Goal: Information Seeking & Learning: Find contact information

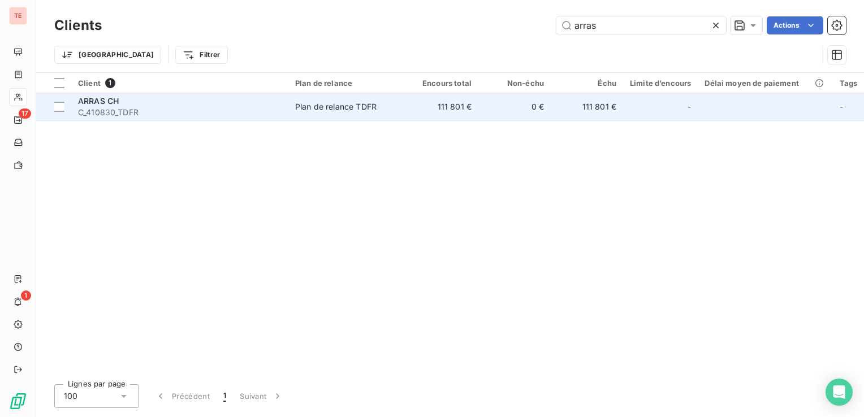
type input "arras"
click at [284, 114] on td "ARRAS CH C_410830_TDFR" at bounding box center [179, 106] width 217 height 27
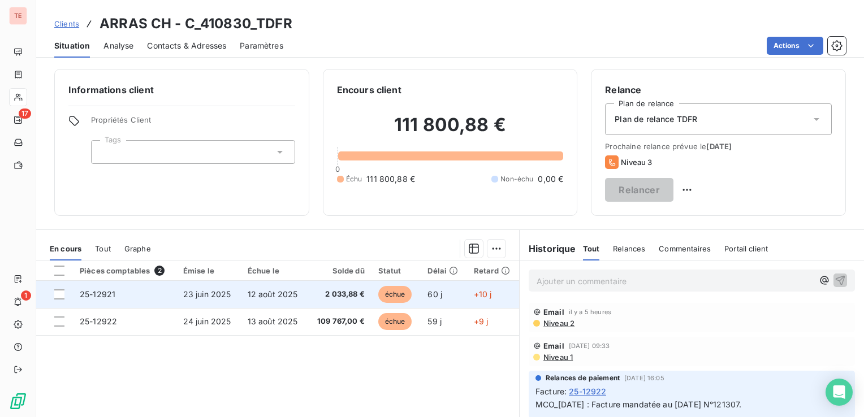
click at [201, 298] on span "23 juin 2025" at bounding box center [207, 295] width 48 height 10
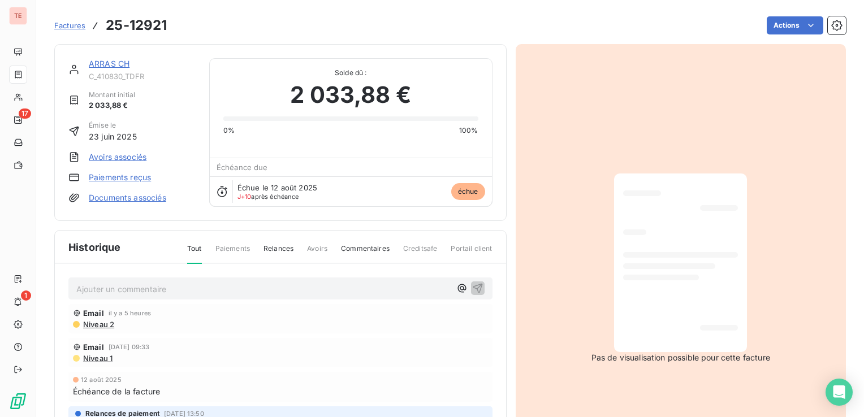
click at [219, 291] on p "Ajouter un commentaire ﻿" at bounding box center [263, 289] width 374 height 14
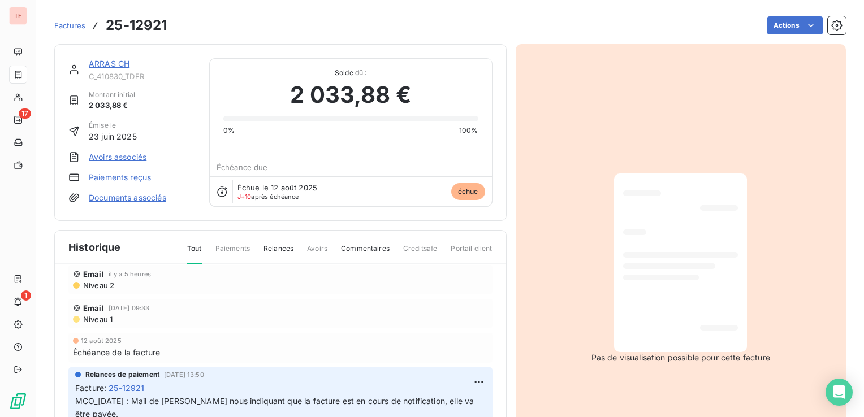
scroll to position [67, 0]
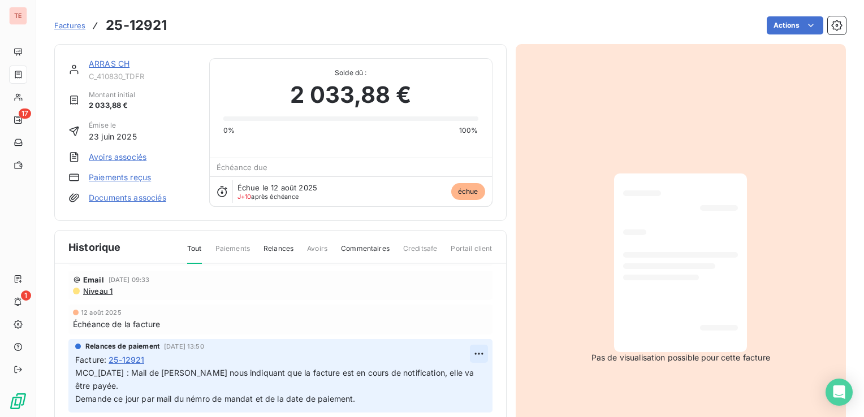
click at [459, 359] on html "TE 17 1 Factures 25-12921 Actions [GEOGRAPHIC_DATA] CH C_410830_TDFR Montant in…" at bounding box center [432, 208] width 864 height 417
click at [448, 372] on div "Editer" at bounding box center [438, 378] width 63 height 18
click at [78, 372] on span "MCO_[DATE] : Mail de [PERSON_NAME] nous indiquant que la facture est en cours d…" at bounding box center [270, 386] width 390 height 36
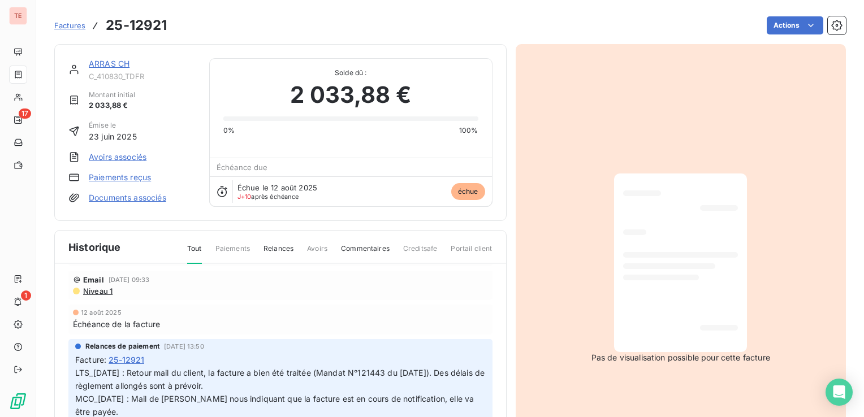
scroll to position [0, 0]
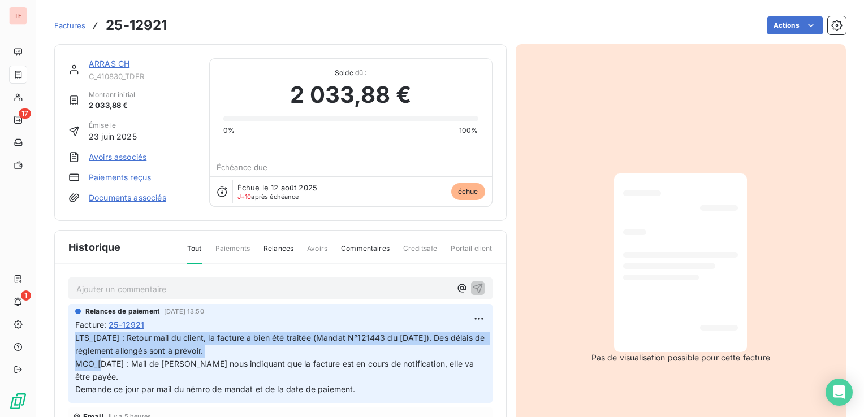
drag, startPoint x: 264, startPoint y: 351, endPoint x: 73, endPoint y: 337, distance: 191.7
click at [73, 337] on div "Relances de paiement [DATE] 13:50 Facture : 25-12921 LTS_[DATE] : Retour mail d…" at bounding box center [280, 353] width 424 height 99
copy span "LTS_[DATE] : Retour mail du client, la facture a bien été traitée (Mandat N°121…"
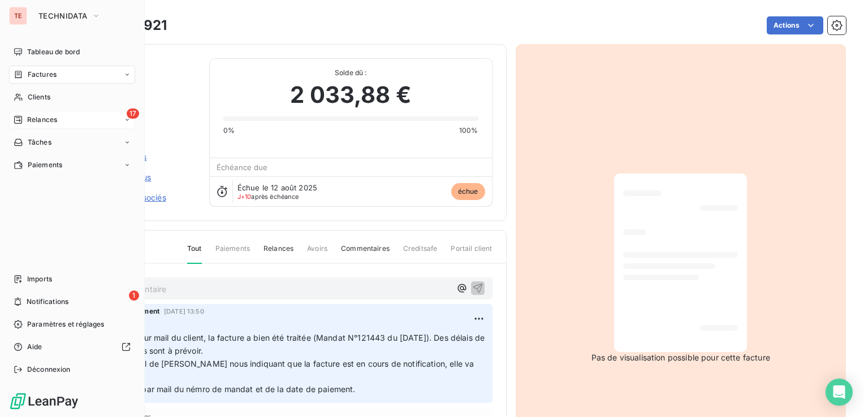
click at [47, 121] on span "Relances" at bounding box center [42, 120] width 30 height 10
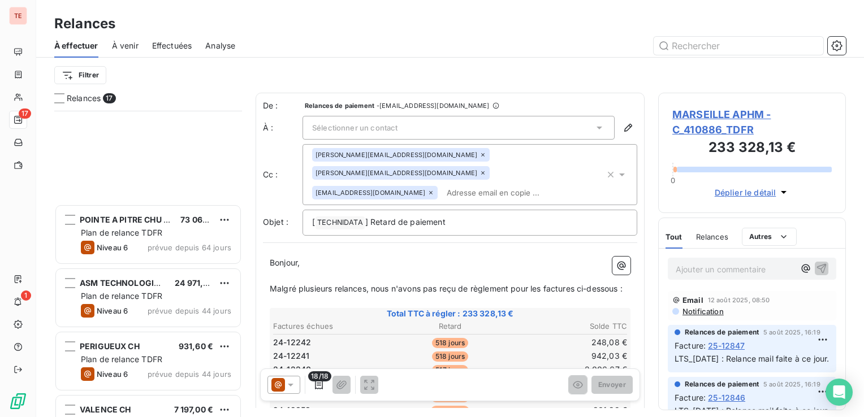
scroll to position [770, 0]
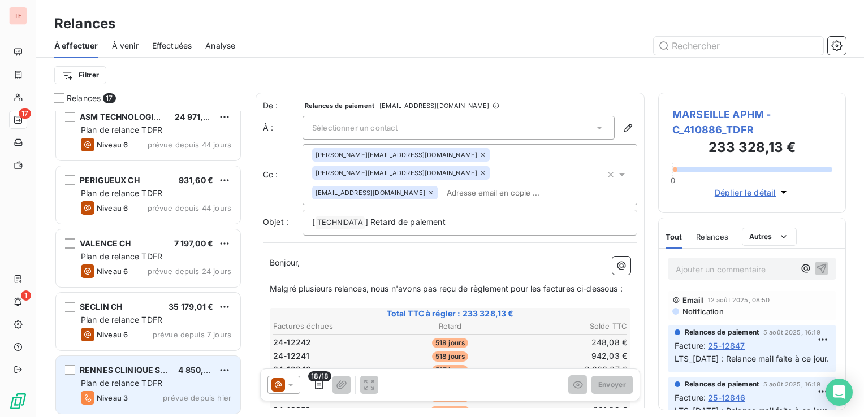
click at [137, 393] on div "Niveau 3 prévue depuis [DATE]" at bounding box center [156, 398] width 150 height 14
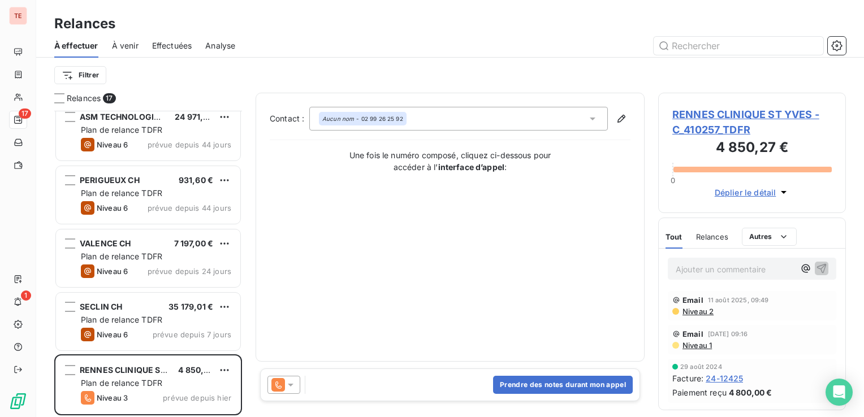
click at [761, 114] on span "RENNES CLINIQUE ST YVES - C_410257_TDFR" at bounding box center [753, 122] width 160 height 31
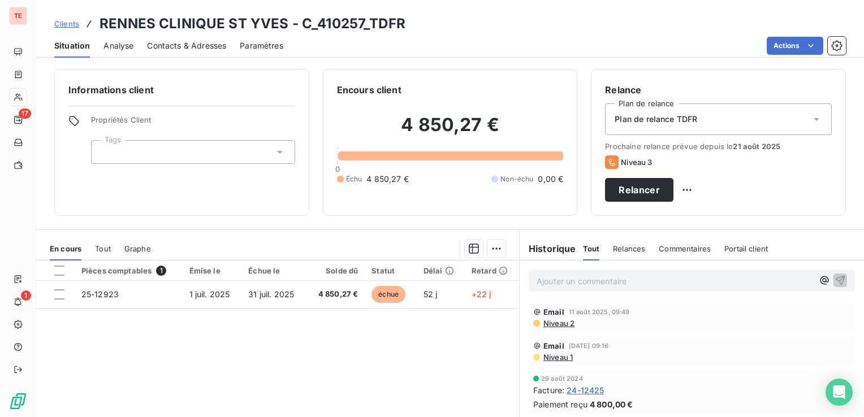
click at [200, 44] on span "Contacts & Adresses" at bounding box center [186, 45] width 79 height 11
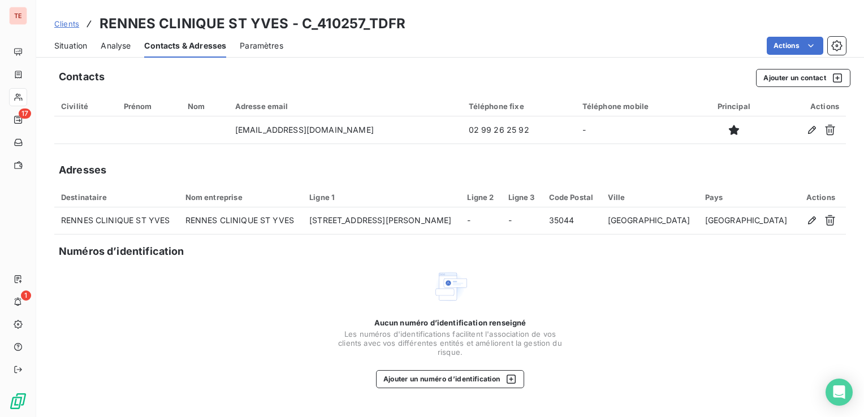
click at [77, 46] on span "Situation" at bounding box center [70, 45] width 33 height 11
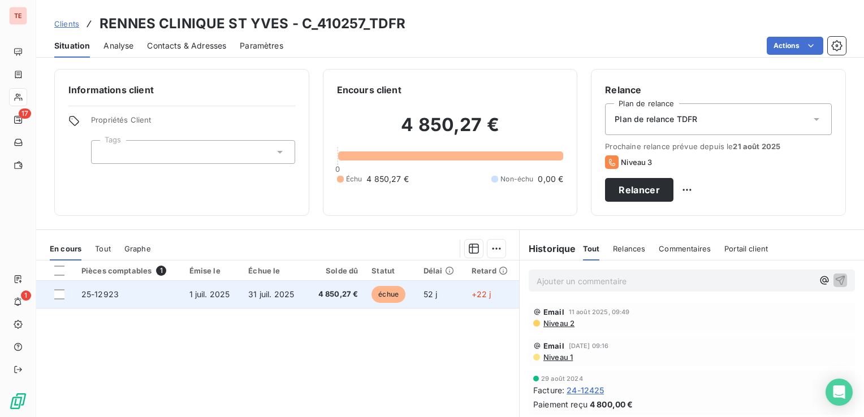
click at [256, 304] on td "31 juil. 2025" at bounding box center [274, 294] width 65 height 27
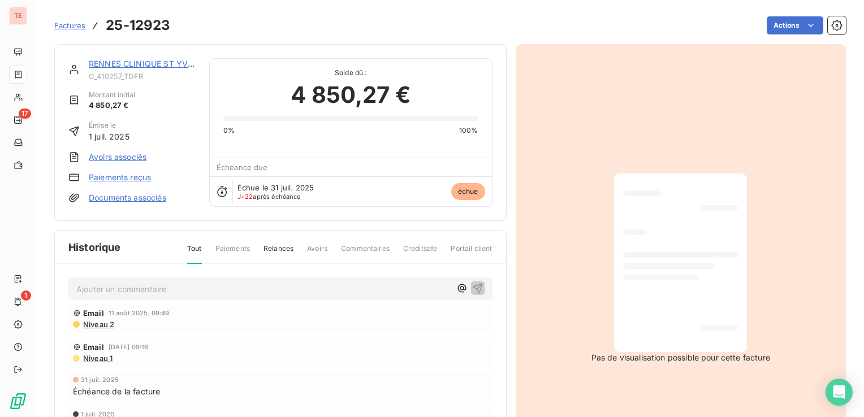
click at [238, 291] on p "Ajouter un commentaire ﻿" at bounding box center [263, 289] width 374 height 14
click at [180, 285] on p "Ajouter un commentaire ﻿" at bounding box center [263, 289] width 374 height 14
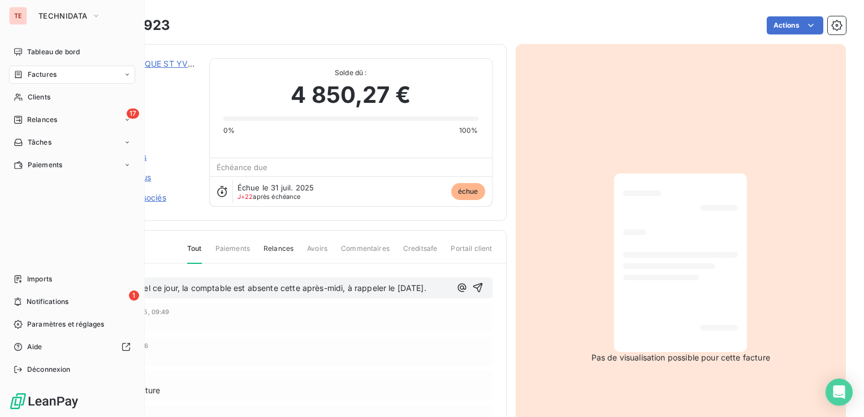
drag, startPoint x: 445, startPoint y: 287, endPoint x: 5, endPoint y: 313, distance: 440.9
click at [5, 313] on div "TE TECHNIDATA Tableau de bord Factures Clients 17 Relances Tâches Paiements Imp…" at bounding box center [432, 208] width 864 height 417
copy span "LTS_[DATE] : Appel ce jour, la comptable est absente cette après-midi, à rappel…"
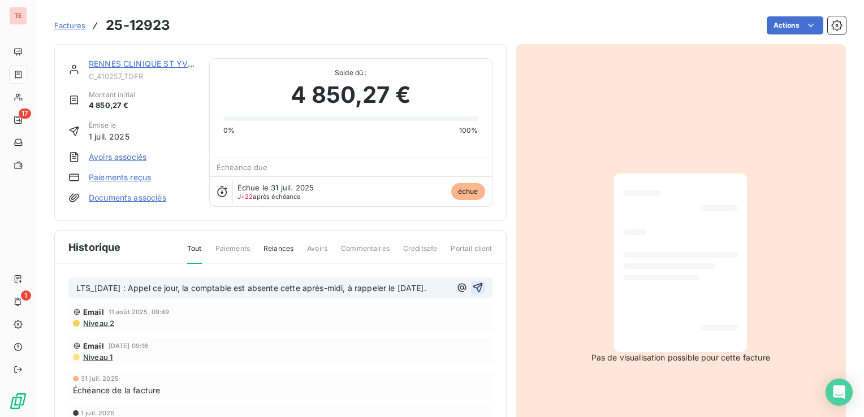
click at [476, 287] on icon "button" at bounding box center [478, 288] width 10 height 10
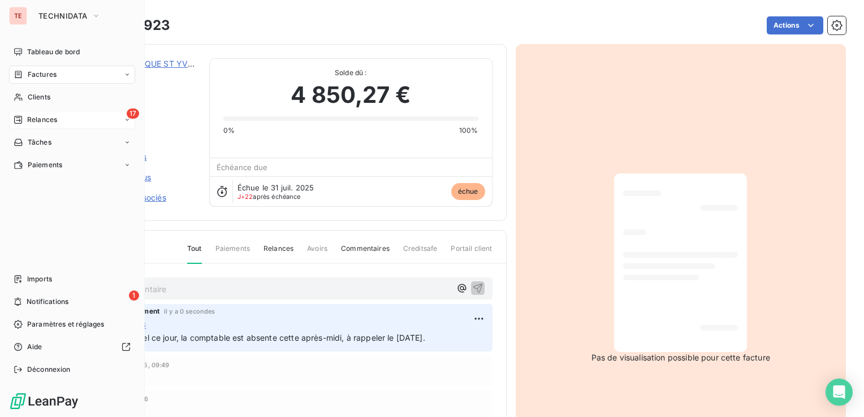
click at [26, 121] on div "Relances" at bounding box center [36, 120] width 44 height 10
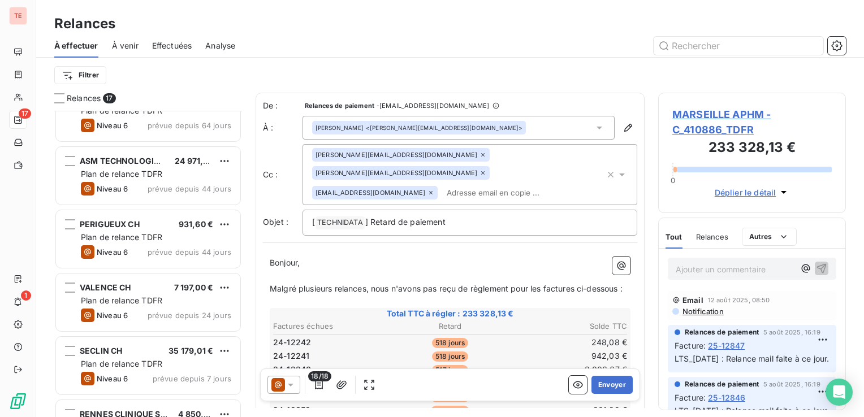
scroll to position [770, 0]
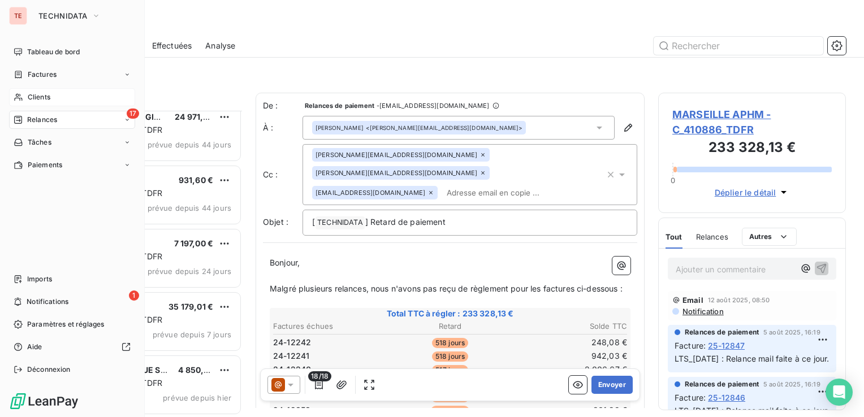
click at [58, 97] on div "Clients" at bounding box center [72, 97] width 126 height 18
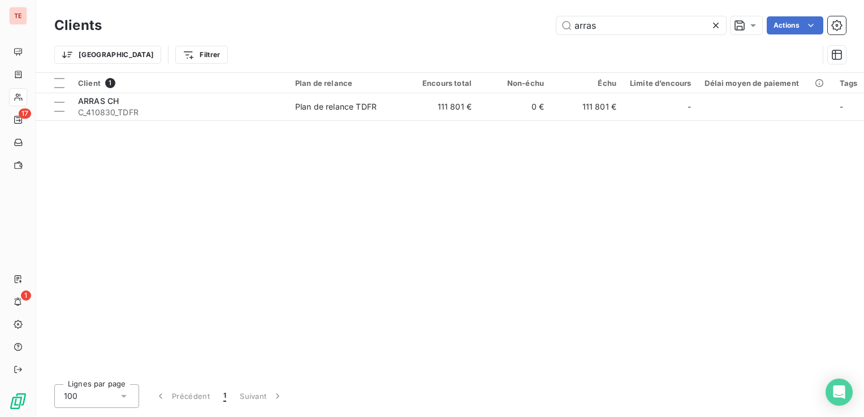
drag, startPoint x: 638, startPoint y: 25, endPoint x: 491, endPoint y: 31, distance: 146.6
click at [491, 31] on div "arras Actions" at bounding box center [480, 25] width 731 height 18
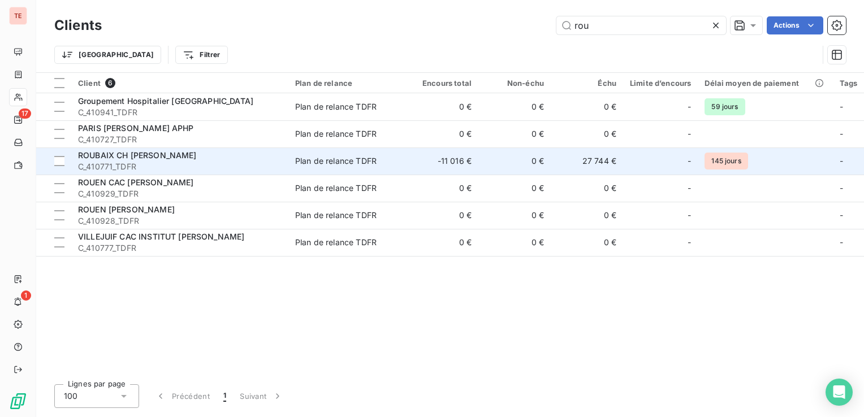
type input "rou"
click at [199, 150] on div "ROUBAIX CH [PERSON_NAME]" at bounding box center [180, 155] width 204 height 11
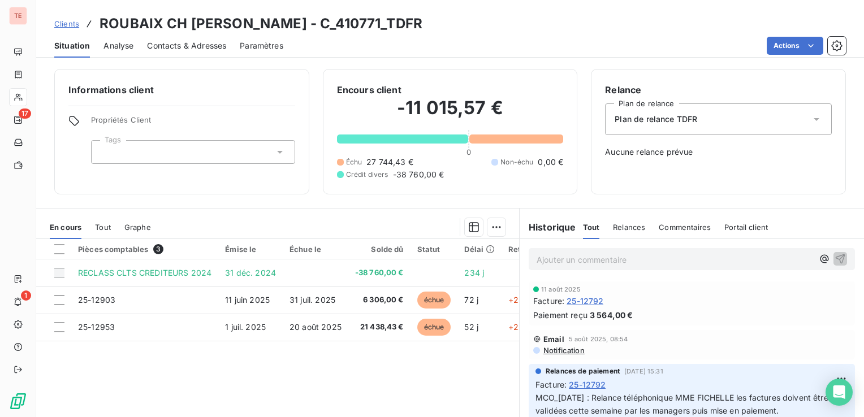
scroll to position [57, 0]
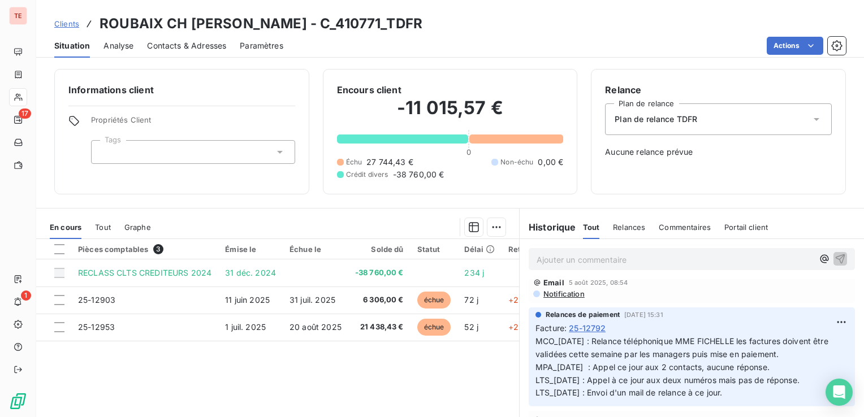
click at [247, 388] on div "Pièces comptables 3 Émise le Échue le Solde dû Statut Délai Retard RECLASS CLTS…" at bounding box center [277, 348] width 483 height 218
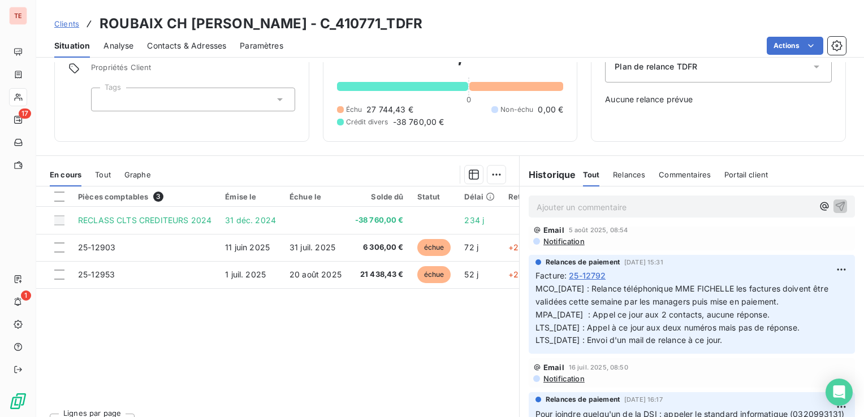
scroll to position [70, 0]
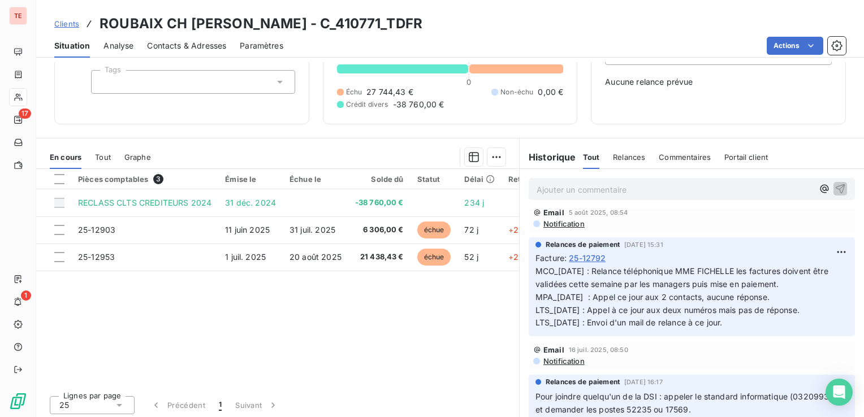
drag, startPoint x: 385, startPoint y: 377, endPoint x: 412, endPoint y: 377, distance: 27.7
click at [412, 377] on div "Pièces comptables 3 Émise le Échue le Solde dû Statut Délai Retard RECLASS CLTS…" at bounding box center [277, 278] width 483 height 218
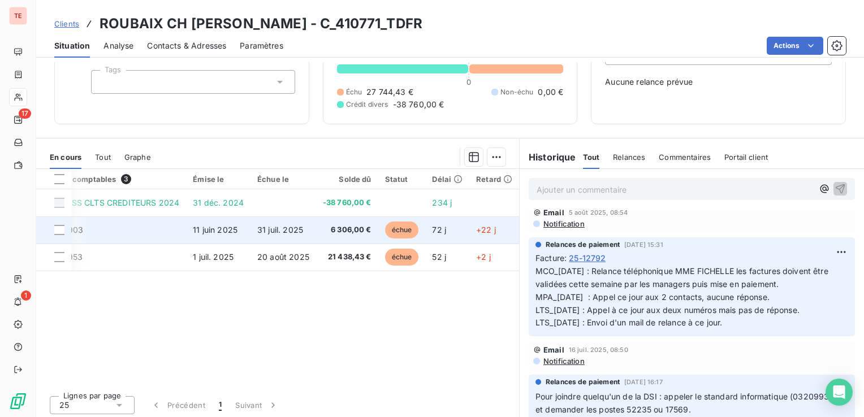
click at [251, 227] on td "31 juil. 2025" at bounding box center [284, 230] width 66 height 27
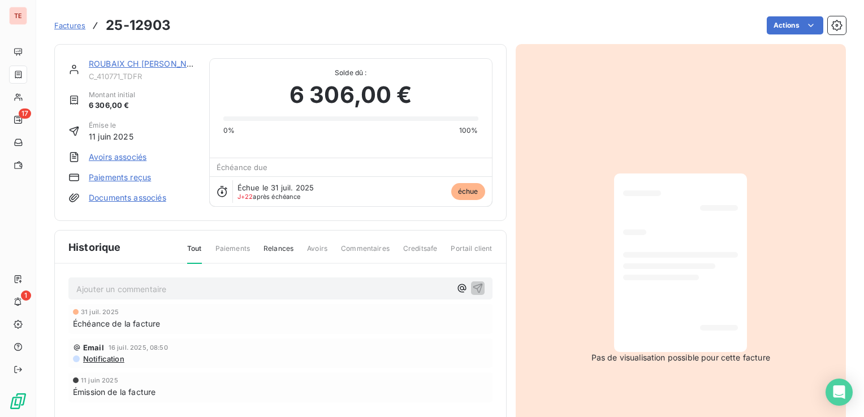
click at [253, 279] on div "Ajouter un commentaire ﻿" at bounding box center [280, 289] width 424 height 22
click at [248, 285] on p "Ajouter un commentaire ﻿" at bounding box center [263, 289] width 374 height 14
drag, startPoint x: 286, startPoint y: 289, endPoint x: 68, endPoint y: 292, distance: 217.8
click at [68, 292] on div "LTS_[DATE] : Mail de relance envoyé ce jour." at bounding box center [280, 288] width 424 height 21
copy span "LTS_[DATE] : Mail de relance envoyé ce jour."
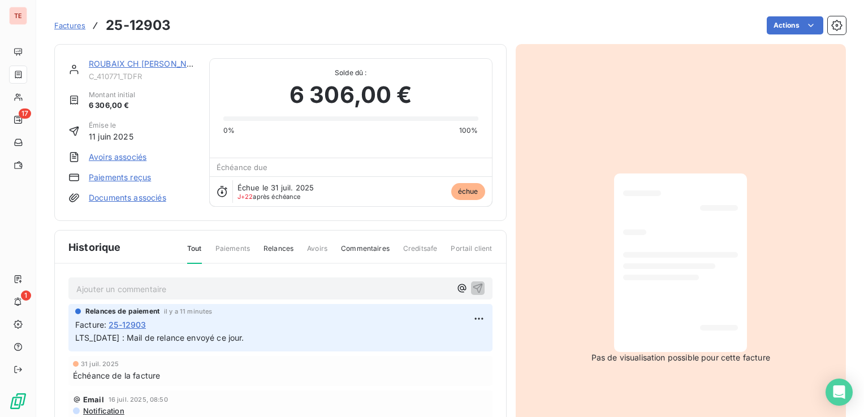
click at [134, 64] on link "ROUBAIX CH [PERSON_NAME]" at bounding box center [148, 64] width 119 height 10
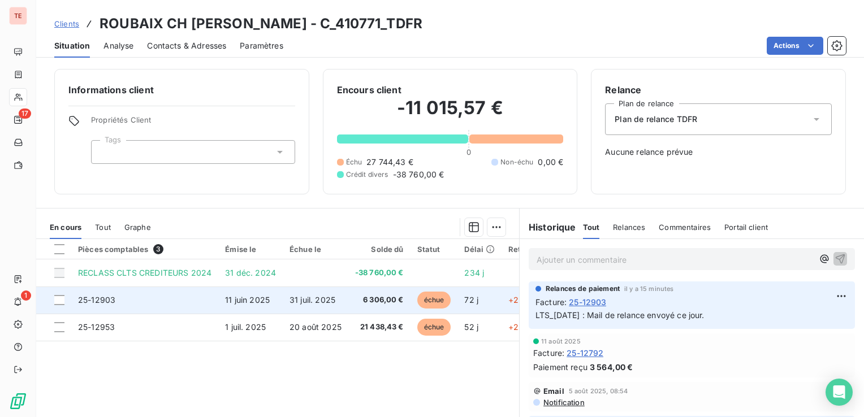
click at [394, 297] on span "6 306,00 €" at bounding box center [379, 300] width 49 height 11
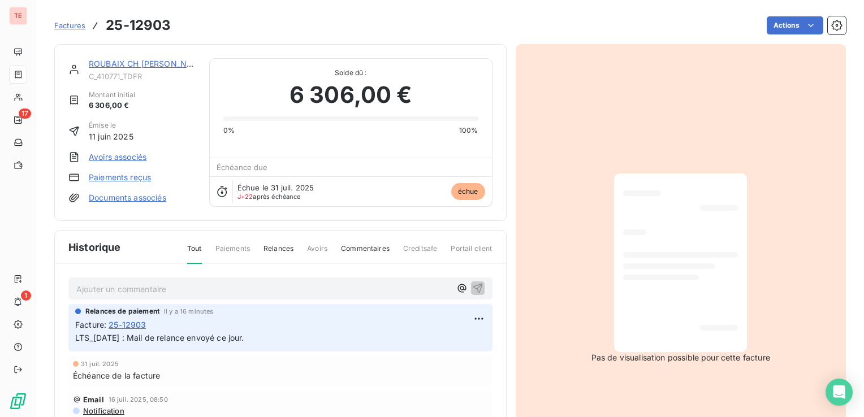
click at [147, 62] on link "ROUBAIX CH [PERSON_NAME]" at bounding box center [148, 64] width 119 height 10
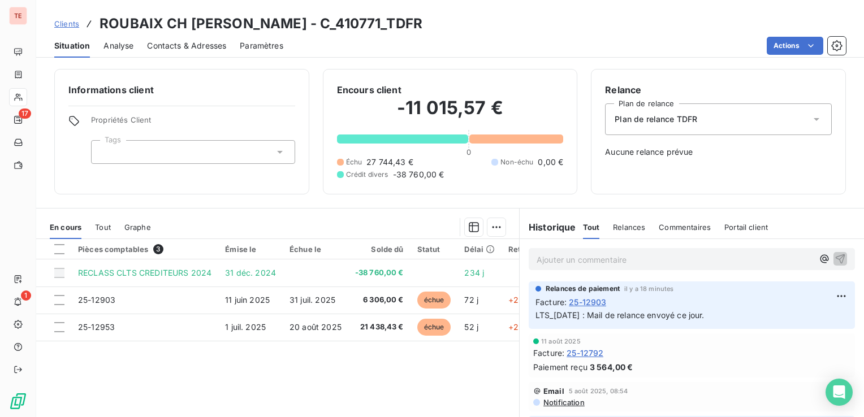
click at [184, 51] on div "Contacts & Adresses" at bounding box center [186, 46] width 79 height 24
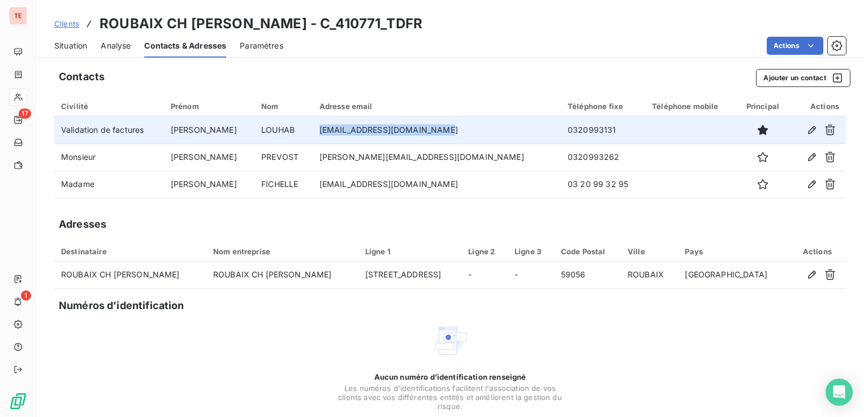
drag, startPoint x: 326, startPoint y: 132, endPoint x: 453, endPoint y: 128, distance: 126.2
click at [453, 128] on td "[EMAIL_ADDRESS][DOMAIN_NAME]" at bounding box center [437, 130] width 248 height 27
copy td "[EMAIL_ADDRESS][DOMAIN_NAME]"
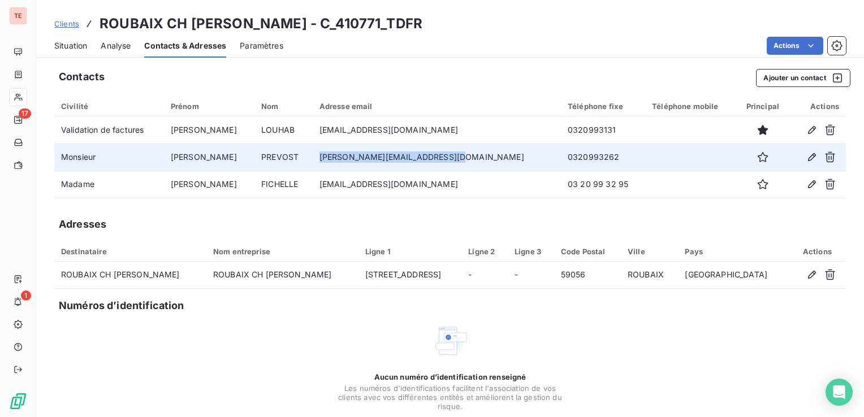
drag, startPoint x: 455, startPoint y: 158, endPoint x: 326, endPoint y: 162, distance: 129.1
click at [326, 162] on td "[PERSON_NAME][EMAIL_ADDRESS][DOMAIN_NAME]" at bounding box center [437, 157] width 248 height 27
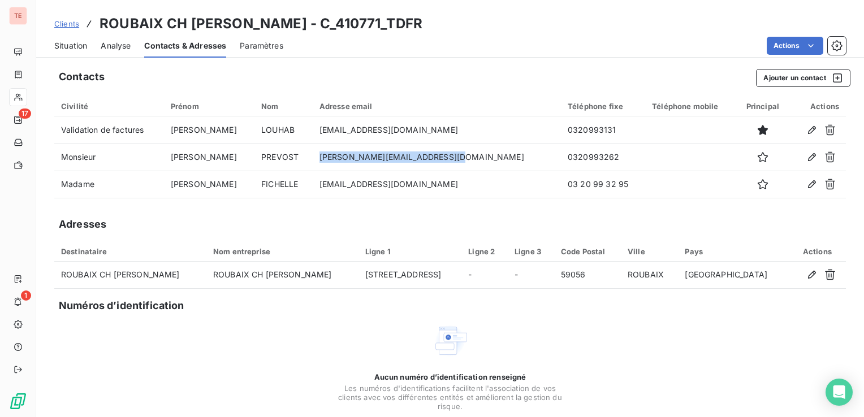
copy td "[PERSON_NAME][EMAIL_ADDRESS][DOMAIN_NAME]"
click at [251, 333] on div "Aucun numéro d’identification renseigné Les numéros d'identifications faciliten…" at bounding box center [450, 383] width 792 height 120
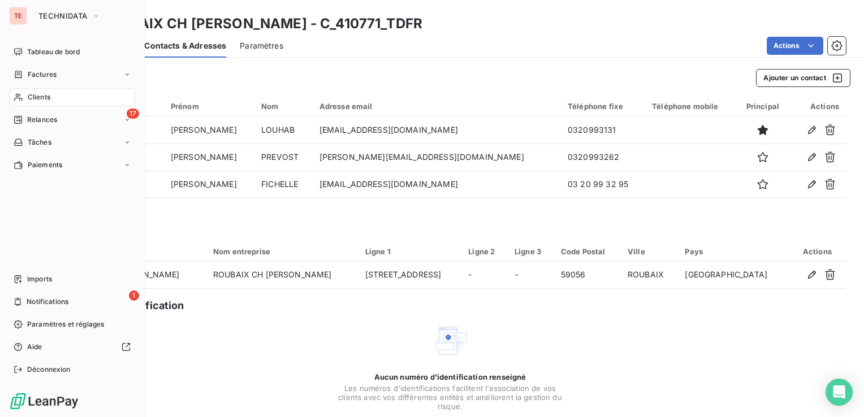
click at [21, 97] on icon at bounding box center [19, 97] width 10 height 9
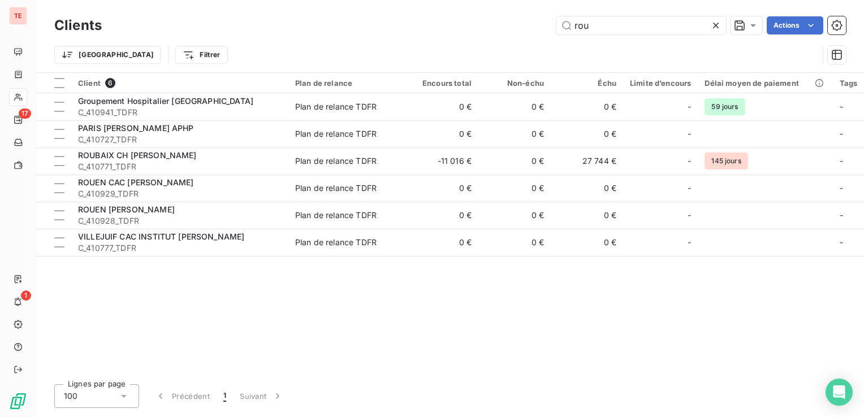
drag, startPoint x: 563, startPoint y: 21, endPoint x: 529, endPoint y: 20, distance: 34.0
click at [534, 20] on div "rou Actions" at bounding box center [480, 25] width 731 height 18
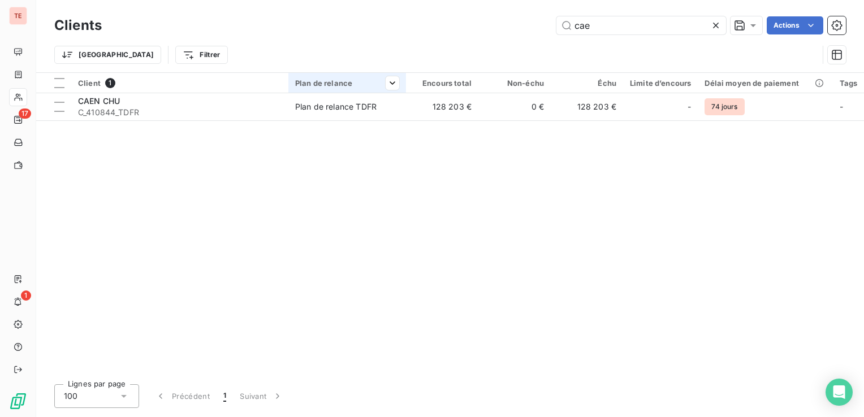
type input "cae"
click at [339, 93] on div at bounding box center [347, 93] width 118 height 1
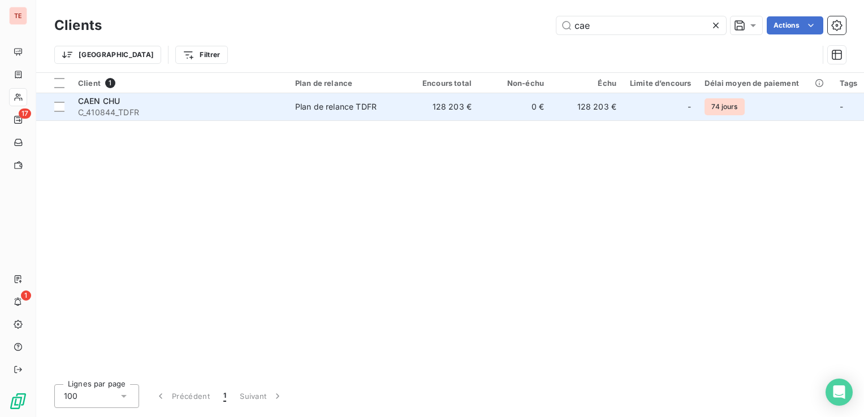
click at [333, 105] on div "Plan de relance TDFR" at bounding box center [335, 106] width 81 height 11
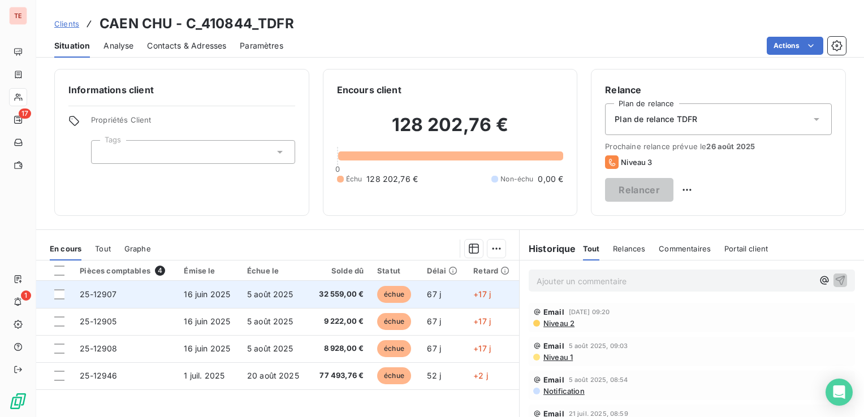
click at [439, 297] on td "67 j" at bounding box center [443, 294] width 46 height 27
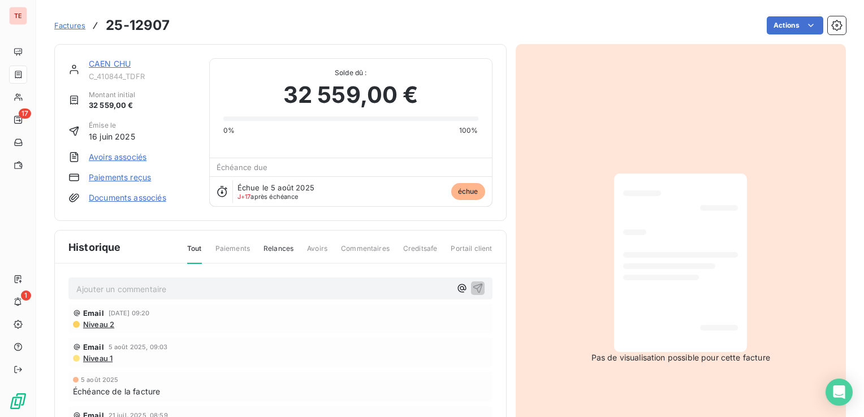
click at [113, 60] on link "CAEN CHU" at bounding box center [110, 64] width 42 height 10
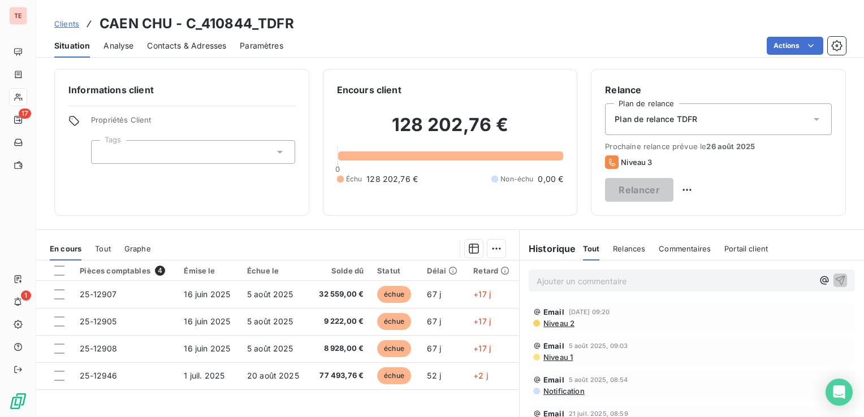
click at [188, 49] on span "Contacts & Adresses" at bounding box center [186, 45] width 79 height 11
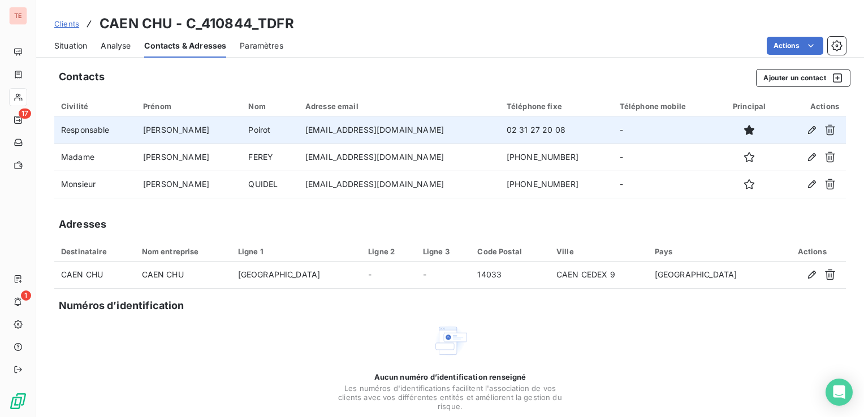
drag, startPoint x: 393, startPoint y: 128, endPoint x: 279, endPoint y: 130, distance: 113.1
click at [279, 130] on tr "Responsable [PERSON_NAME] [EMAIL_ADDRESS][DOMAIN_NAME] 02 31 27 20 08 -" at bounding box center [450, 130] width 792 height 27
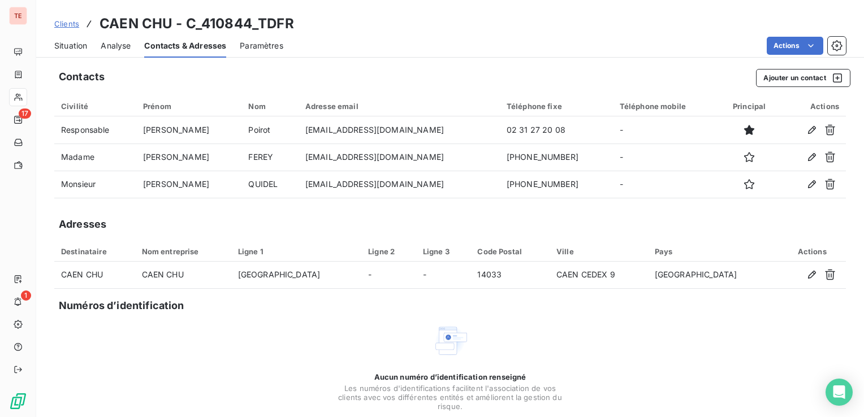
copy tr "[EMAIL_ADDRESS][DOMAIN_NAME]"
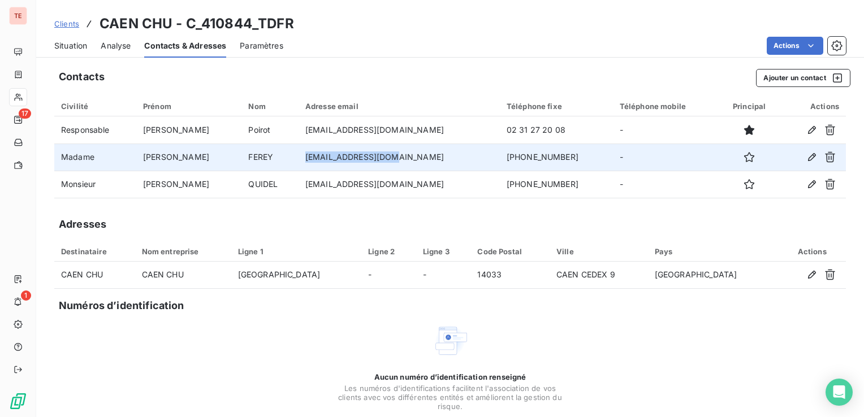
drag, startPoint x: 393, startPoint y: 158, endPoint x: 290, endPoint y: 156, distance: 103.0
click at [290, 156] on tr "Madame Olivia FEREY [EMAIL_ADDRESS][DOMAIN_NAME] [PHONE_NUMBER] -" at bounding box center [450, 157] width 792 height 27
copy tr "[EMAIL_ADDRESS][DOMAIN_NAME]"
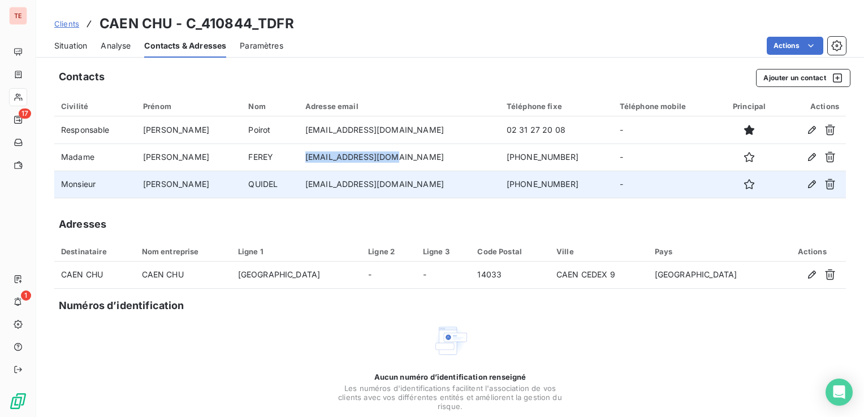
drag, startPoint x: 394, startPoint y: 182, endPoint x: 298, endPoint y: 187, distance: 95.7
click at [298, 187] on tr "Monsieur [PERSON_NAME] [EMAIL_ADDRESS][DOMAIN_NAME] [PHONE_NUMBER] -" at bounding box center [450, 184] width 792 height 27
copy tr "[EMAIL_ADDRESS][DOMAIN_NAME]"
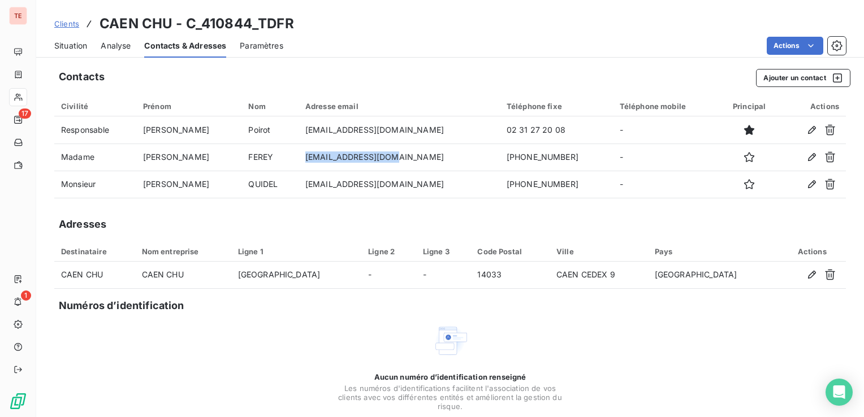
click at [83, 43] on span "Situation" at bounding box center [70, 45] width 33 height 11
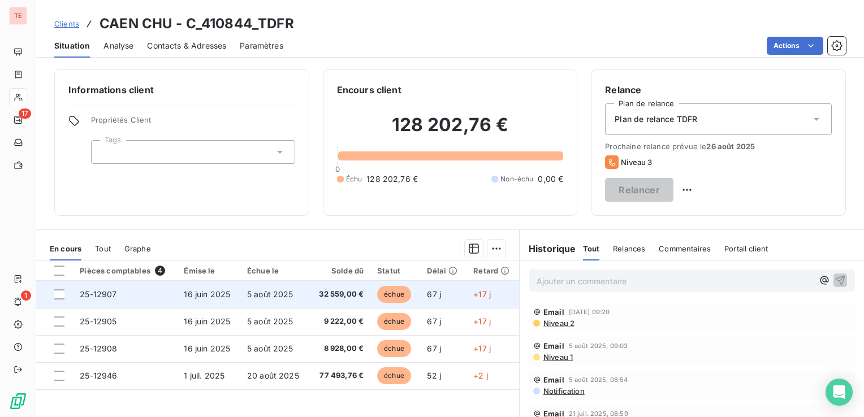
click at [283, 303] on td "5 août 2025" at bounding box center [274, 294] width 69 height 27
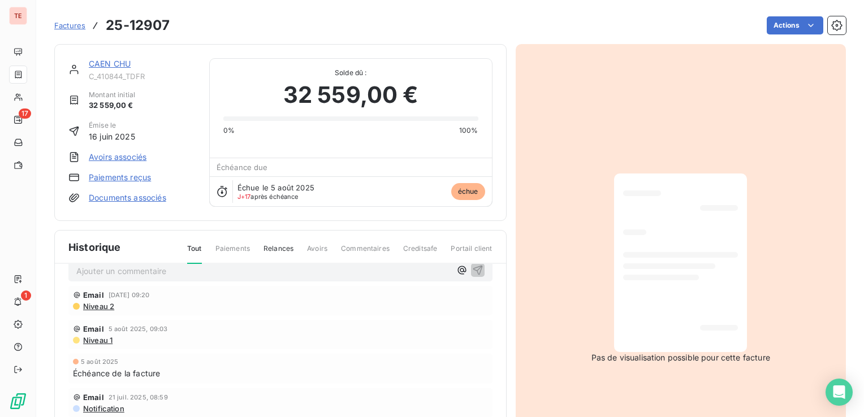
scroll to position [23, 0]
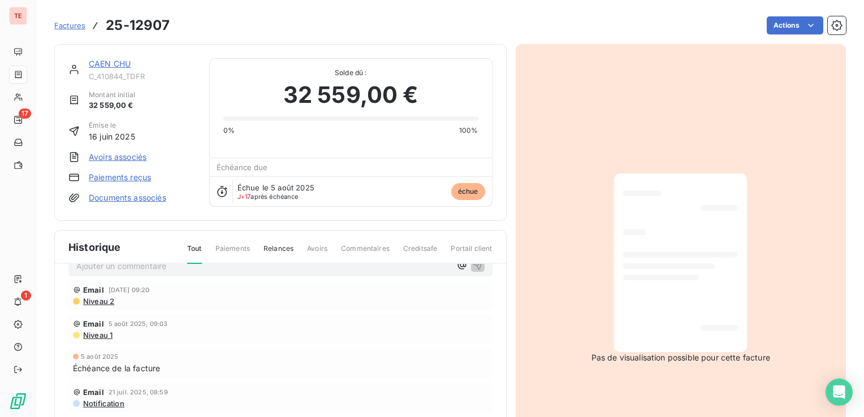
click at [199, 272] on div "Ajouter un commentaire ﻿" at bounding box center [280, 266] width 424 height 22
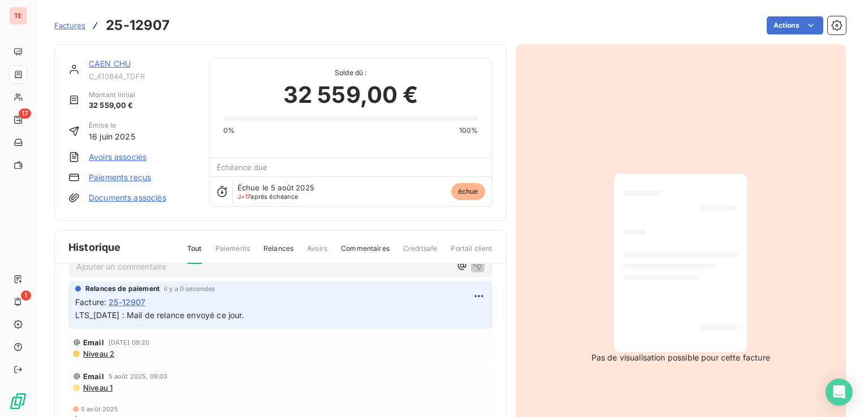
click at [120, 62] on link "CAEN CHU" at bounding box center [110, 64] width 42 height 10
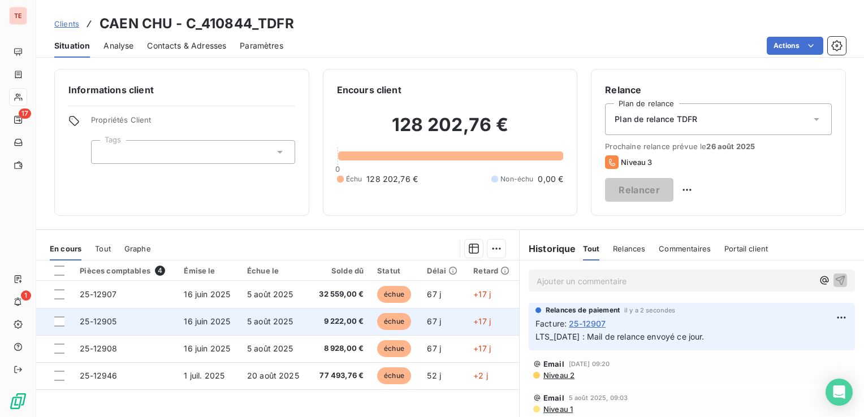
click at [222, 318] on span "16 juin 2025" at bounding box center [207, 322] width 46 height 10
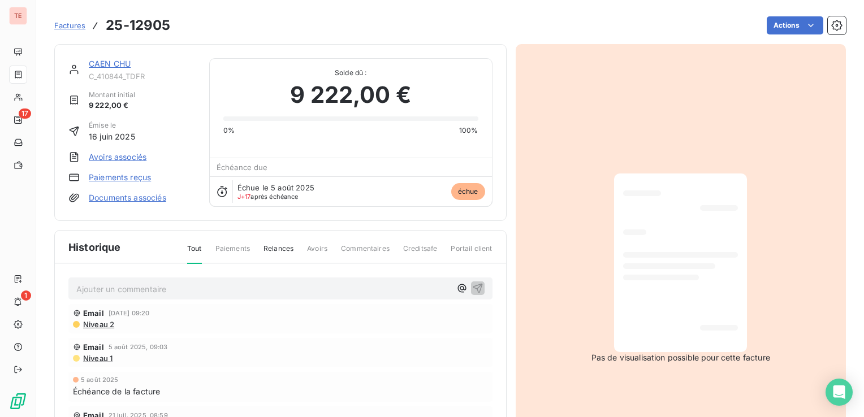
click at [216, 287] on p "Ajouter un commentaire ﻿" at bounding box center [263, 289] width 374 height 14
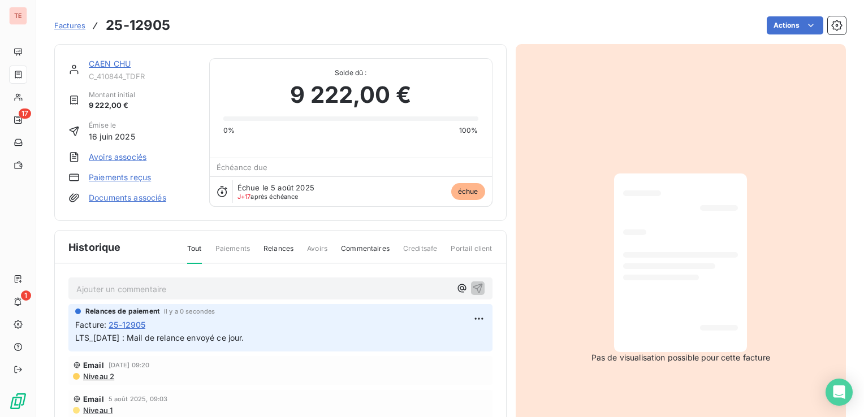
click at [114, 64] on link "CAEN CHU" at bounding box center [110, 64] width 42 height 10
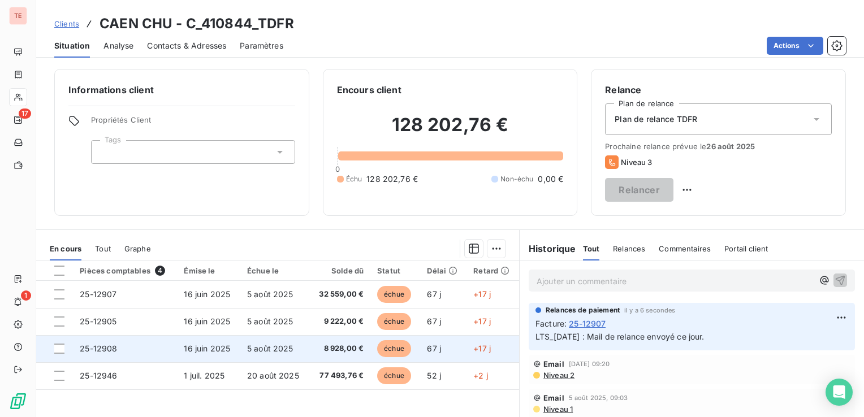
click at [233, 344] on td "16 juin 2025" at bounding box center [208, 348] width 63 height 27
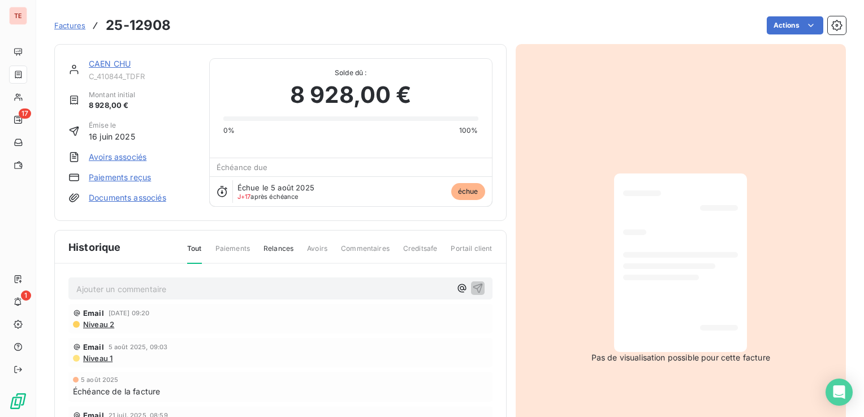
click at [79, 22] on span "Factures" at bounding box center [69, 25] width 31 height 9
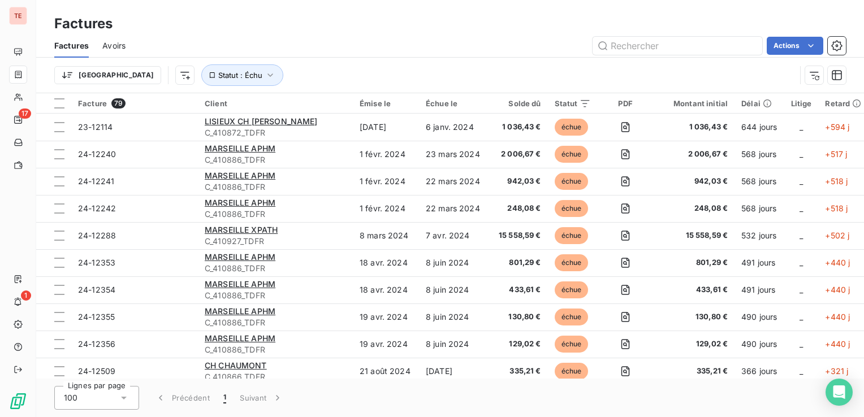
scroll to position [226, 0]
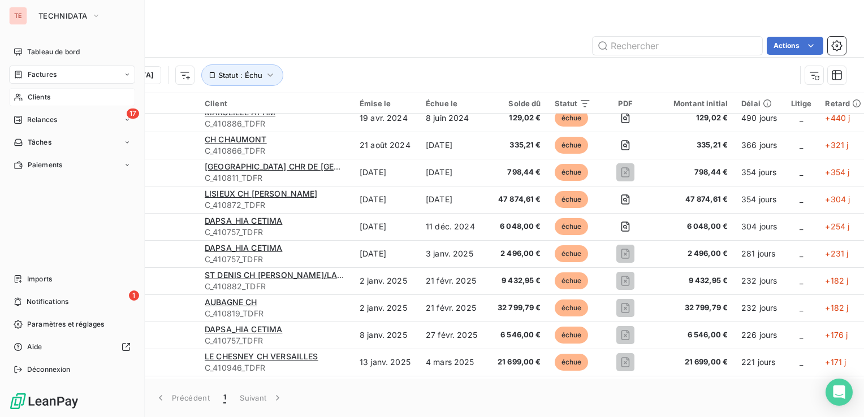
click at [17, 90] on div "Clients" at bounding box center [72, 97] width 126 height 18
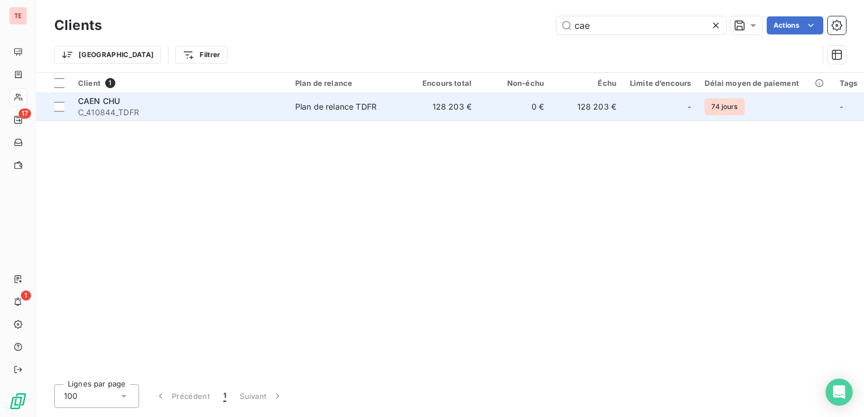
click at [410, 114] on td "128 203 €" at bounding box center [442, 106] width 72 height 27
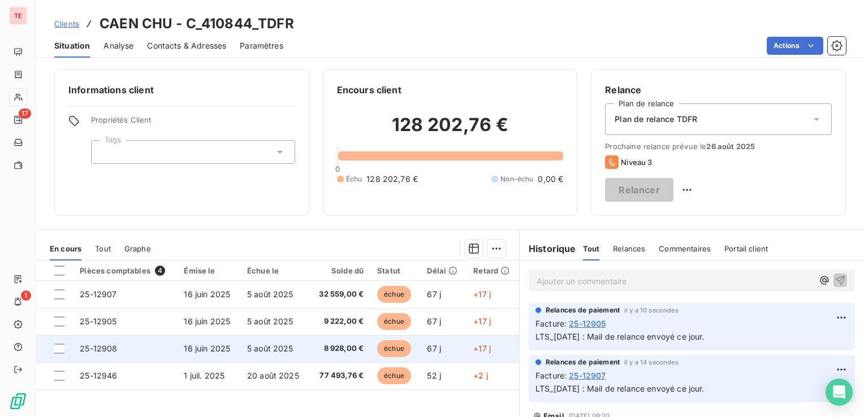
click at [229, 344] on td "16 juin 2025" at bounding box center [208, 348] width 63 height 27
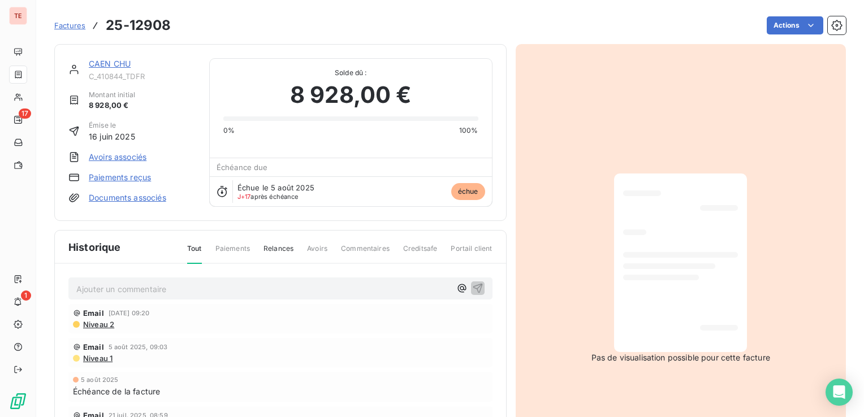
click at [262, 291] on p "Ajouter un commentaire ﻿" at bounding box center [263, 289] width 374 height 14
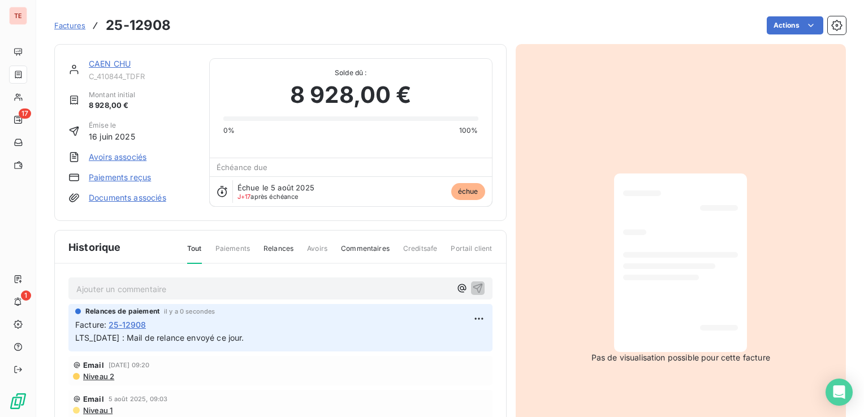
click at [115, 70] on div "CAEN CHU C_410844_TDFR" at bounding box center [142, 69] width 107 height 23
drag, startPoint x: 115, startPoint y: 70, endPoint x: 103, endPoint y: 66, distance: 13.1
click at [103, 66] on link "CAEN CHU" at bounding box center [110, 64] width 42 height 10
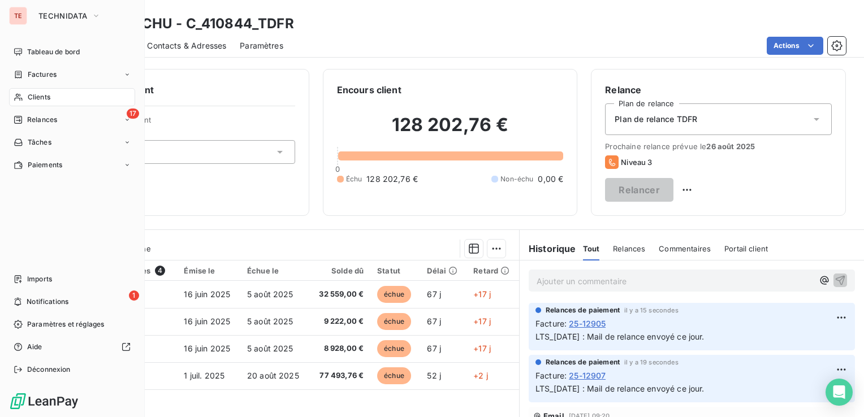
click at [36, 96] on span "Clients" at bounding box center [39, 97] width 23 height 10
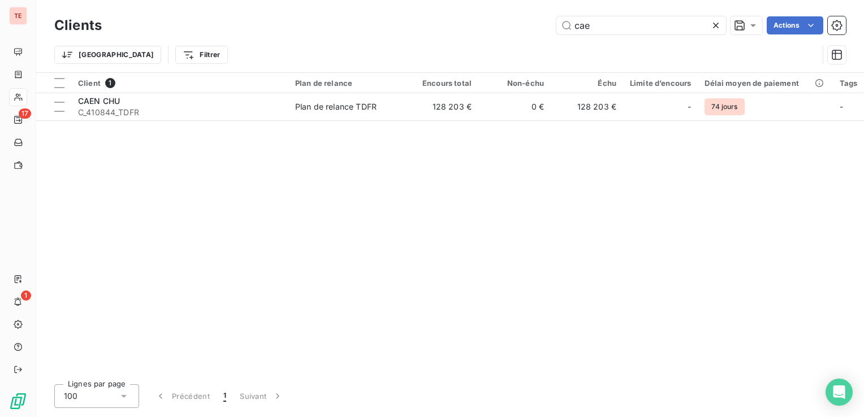
drag, startPoint x: 659, startPoint y: 25, endPoint x: 511, endPoint y: 20, distance: 147.7
click at [514, 19] on div "cae Actions" at bounding box center [480, 25] width 731 height 18
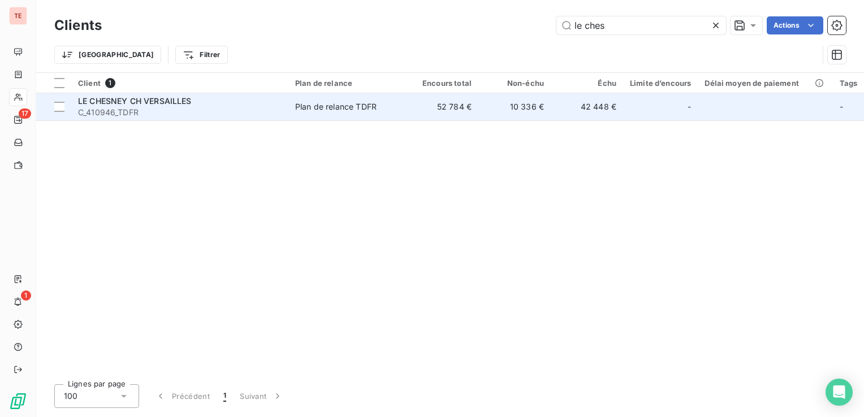
type input "le ches"
click at [186, 107] on span "C_410946_TDFR" at bounding box center [180, 112] width 204 height 11
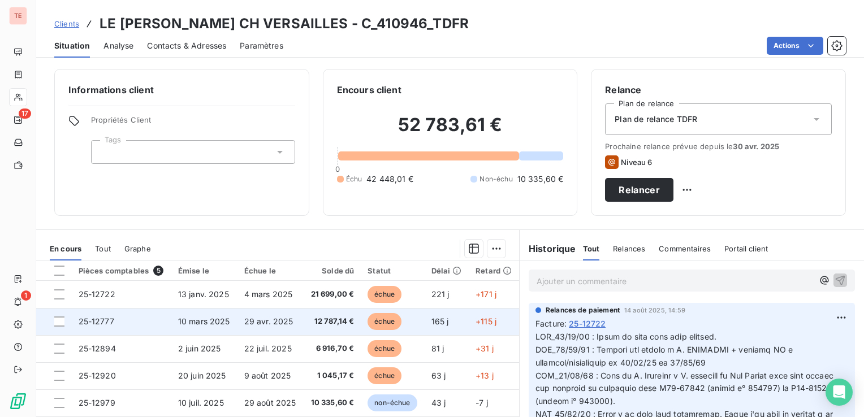
click at [304, 324] on td "12 787,14 €" at bounding box center [333, 321] width 58 height 27
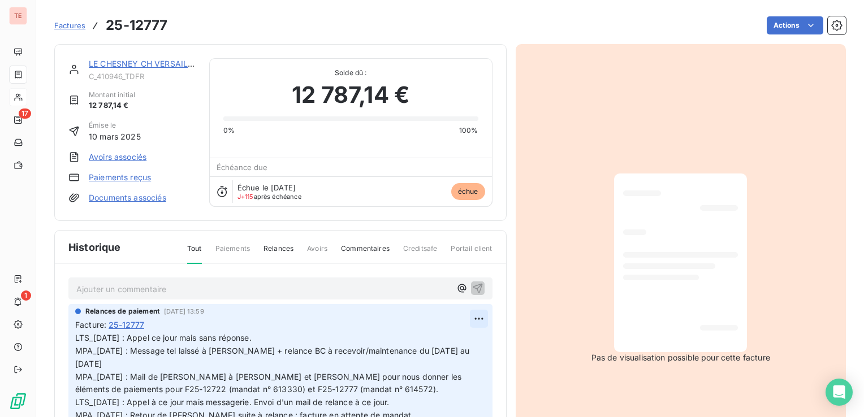
click at [465, 316] on html "TE 17 1 Factures 25-12777 Actions LE [PERSON_NAME] CH VERSAILLES C_410946_TDFR …" at bounding box center [432, 208] width 864 height 417
click at [447, 337] on div "Editer" at bounding box center [438, 343] width 63 height 18
click at [75, 339] on span "LTS_[DATE] : Appel ce jour mais sans réponse. MPA_[DATE] : Message tel laissé à…" at bounding box center [273, 396] width 397 height 126
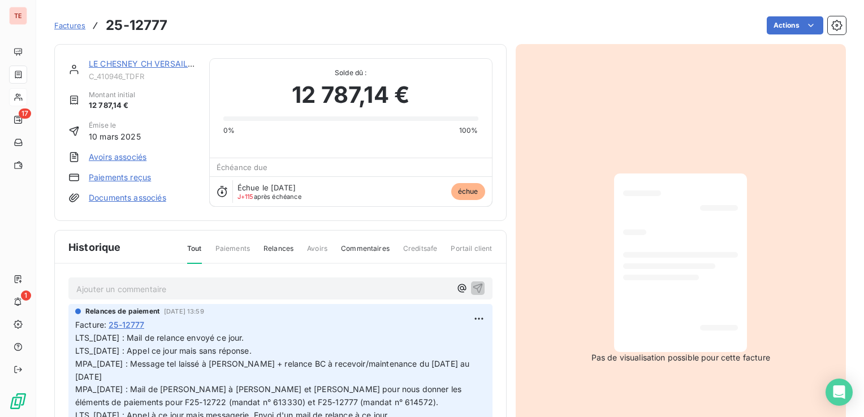
click at [158, 72] on span "C_410946_TDFR" at bounding box center [142, 76] width 107 height 9
click at [165, 63] on link "LE CHESNEY CH VERSAILLES" at bounding box center [146, 64] width 114 height 10
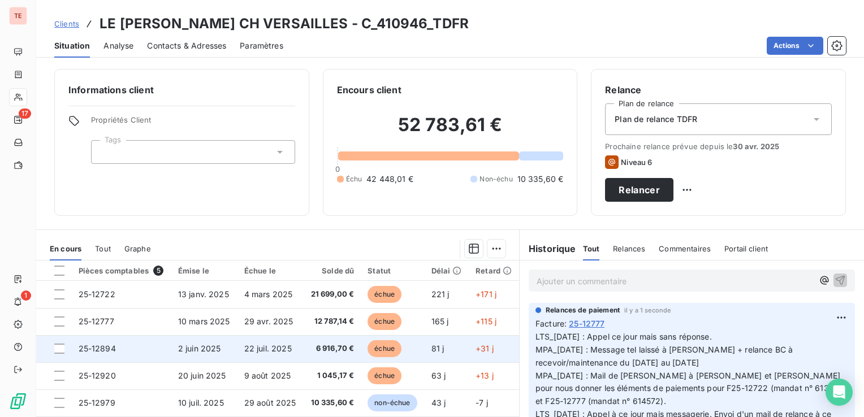
click at [213, 344] on span "2 juin 2025" at bounding box center [199, 349] width 43 height 10
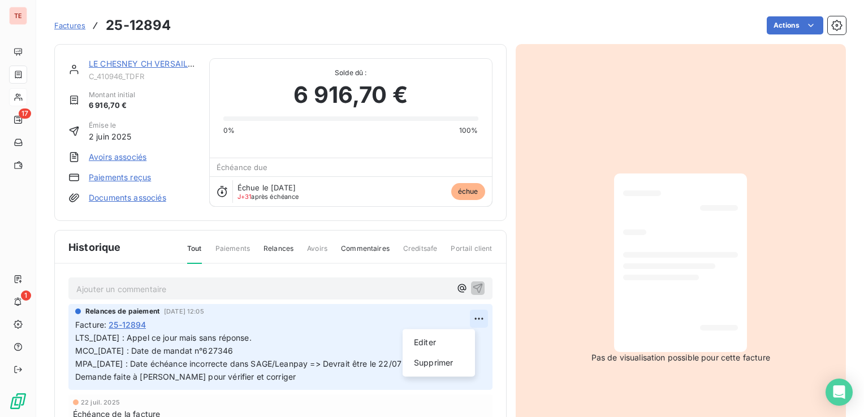
click at [472, 318] on html "TE 17 1 Factures 25-12894 Actions LE [PERSON_NAME] CH VERSAILLES C_410946_TDFR …" at bounding box center [432, 208] width 864 height 417
click at [434, 338] on div "Editer" at bounding box center [438, 343] width 63 height 18
click at [75, 337] on span "LTS_[DATE] : Appel ce jour mais sans réponse. MCO_[DATE] : Date de mandat n°627…" at bounding box center [273, 357] width 396 height 49
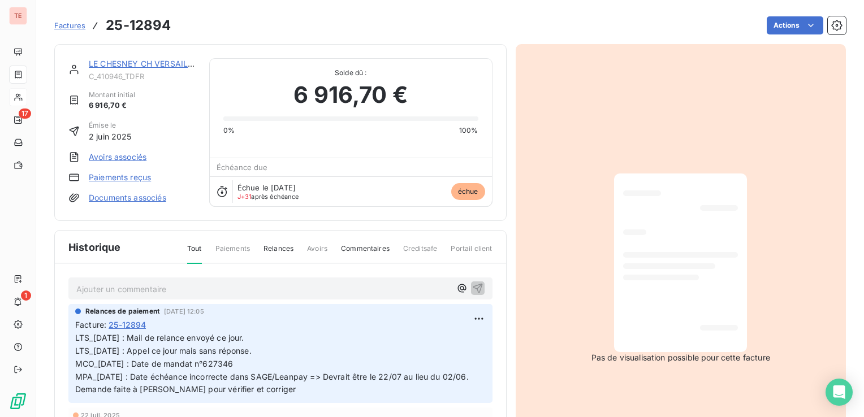
click at [163, 60] on link "LE CHESNEY CH VERSAILLES" at bounding box center [146, 64] width 114 height 10
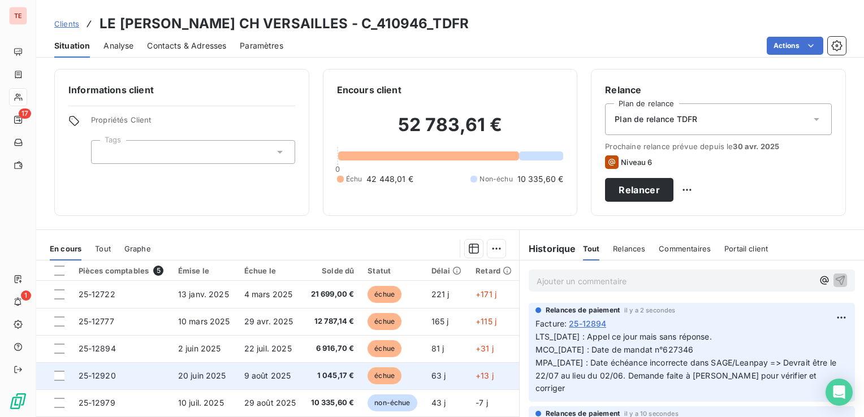
click at [304, 369] on td "1 045,17 €" at bounding box center [333, 376] width 58 height 27
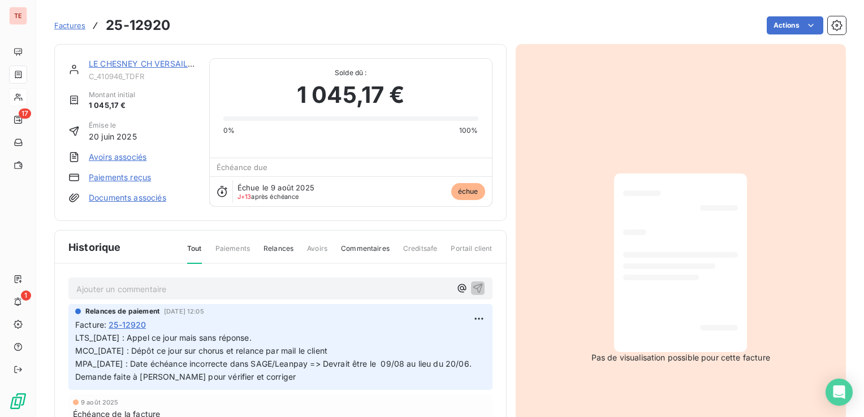
click at [462, 313] on html "TE 17 1 Factures 25-12920 Actions LE [PERSON_NAME] CH VERSAILLES C_410946_TDFR …" at bounding box center [432, 208] width 864 height 417
click at [452, 338] on div "Editer" at bounding box center [438, 343] width 63 height 18
drag, startPoint x: 78, startPoint y: 337, endPoint x: 101, endPoint y: 333, distance: 23.0
click at [77, 337] on span "LTS_[DATE] : Appel ce jour mais sans réponse. MCO_[DATE] : Dépôt ce jour sur ch…" at bounding box center [274, 357] width 399 height 49
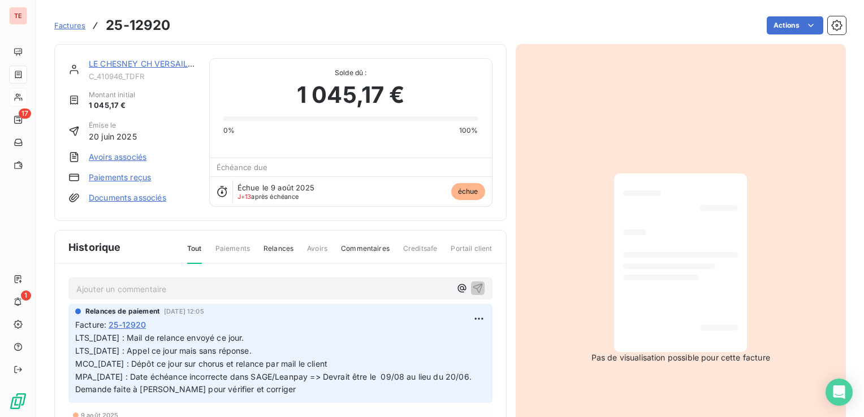
click at [170, 63] on link "LE CHESNEY CH VERSAILLES" at bounding box center [146, 64] width 114 height 10
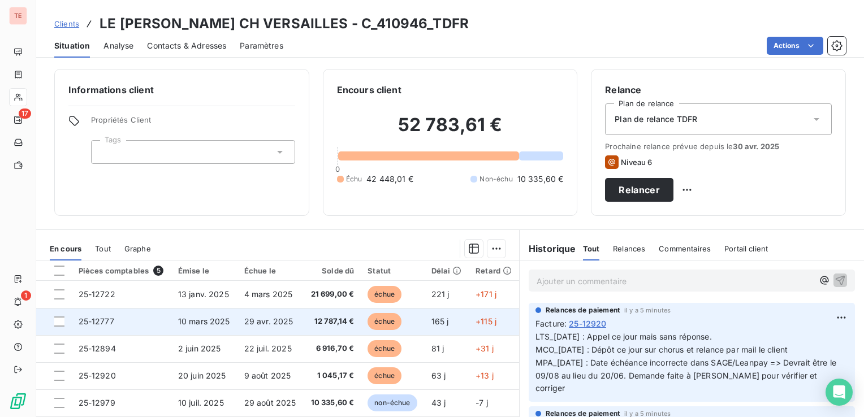
click at [310, 314] on td "12 787,14 €" at bounding box center [333, 321] width 58 height 27
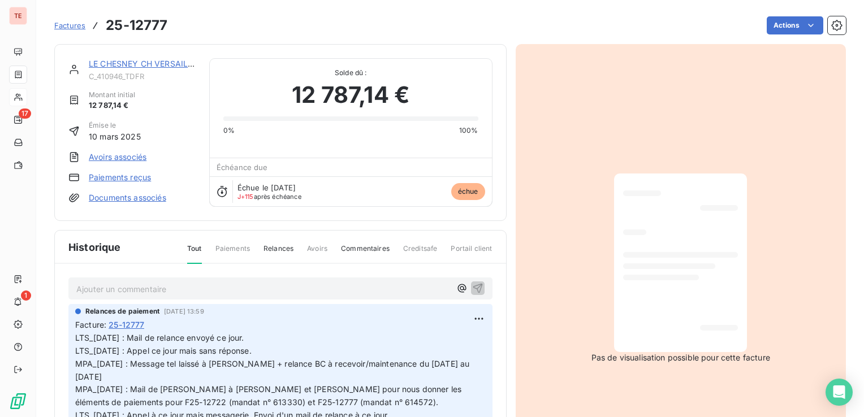
click at [109, 64] on link "LE CHESNEY CH VERSAILLES" at bounding box center [146, 64] width 114 height 10
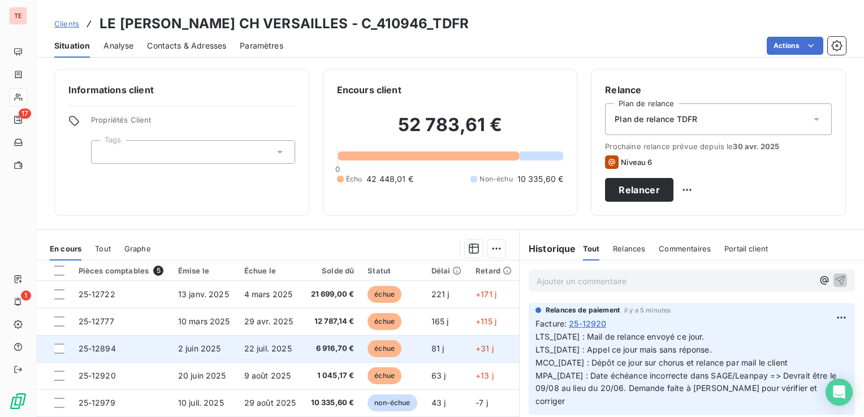
click at [238, 346] on td "22 juil. 2025" at bounding box center [271, 348] width 66 height 27
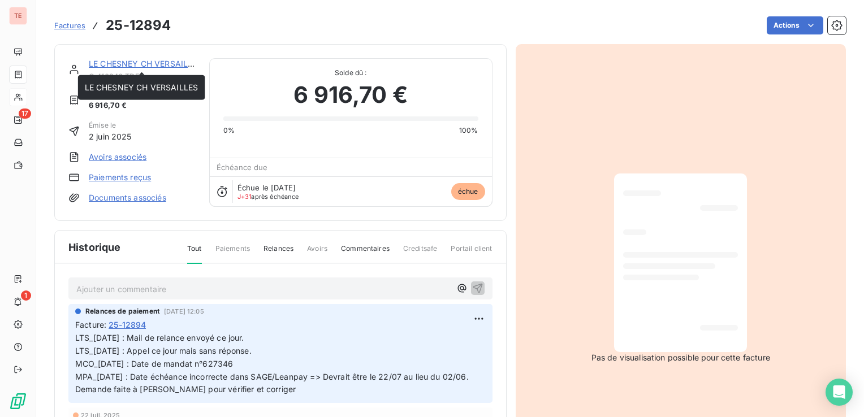
click at [152, 64] on link "LE CHESNEY CH VERSAILLES" at bounding box center [146, 64] width 114 height 10
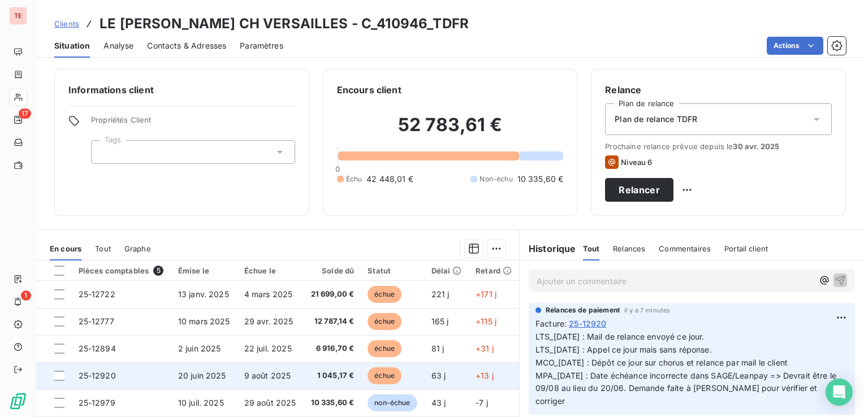
click at [355, 374] on td "1 045,17 €" at bounding box center [333, 376] width 58 height 27
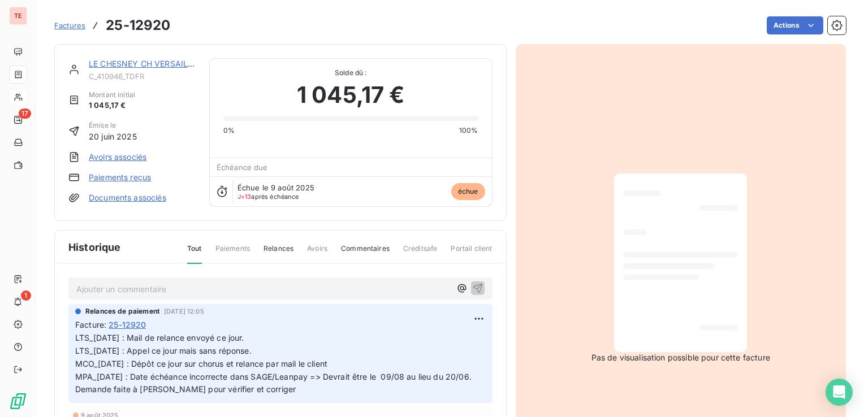
click at [152, 67] on link "LE CHESNEY CH VERSAILLES" at bounding box center [146, 64] width 114 height 10
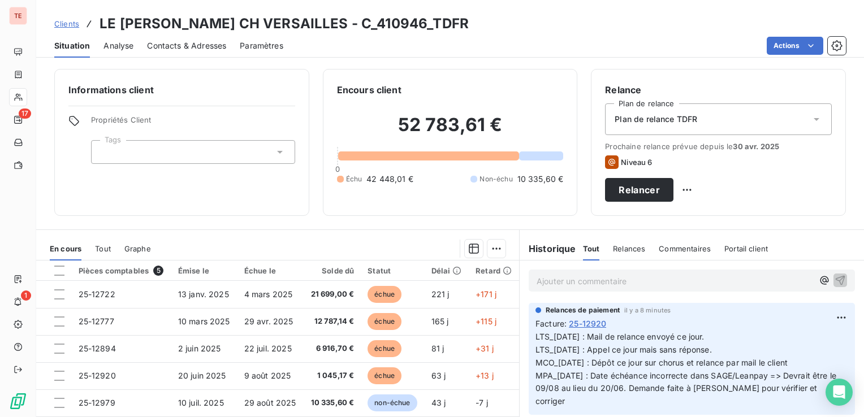
click at [168, 46] on span "Contacts & Adresses" at bounding box center [186, 45] width 79 height 11
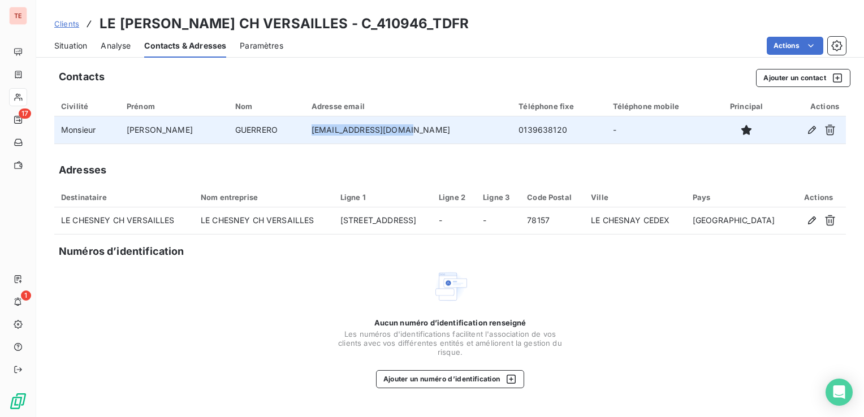
drag, startPoint x: 398, startPoint y: 135, endPoint x: 286, endPoint y: 130, distance: 111.6
click at [286, 130] on tr "Monsieur [PERSON_NAME] [EMAIL_ADDRESS][DOMAIN_NAME] 0139638120 -" at bounding box center [450, 130] width 792 height 27
copy tr "[EMAIL_ADDRESS][DOMAIN_NAME]"
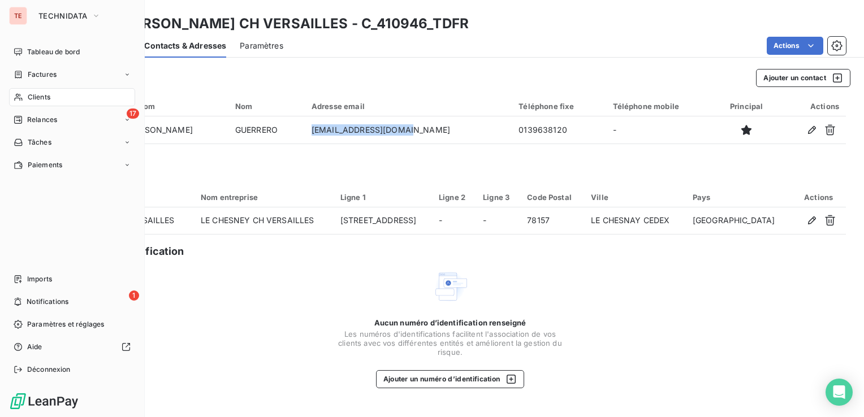
click at [20, 93] on icon at bounding box center [19, 97] width 10 height 9
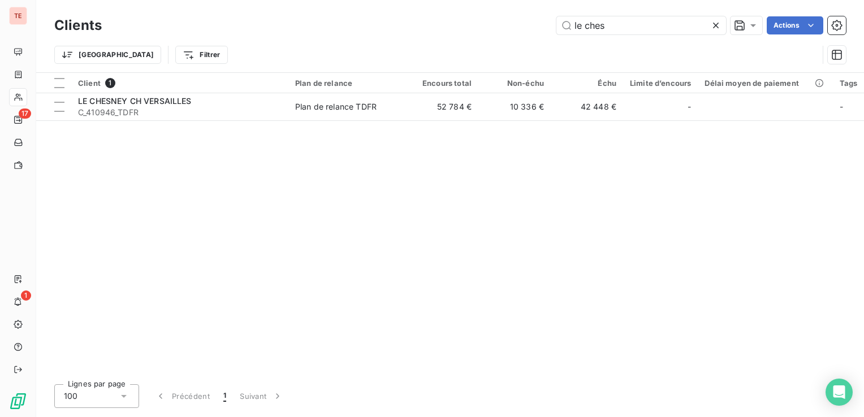
drag, startPoint x: 600, startPoint y: 28, endPoint x: 498, endPoint y: 31, distance: 101.9
click at [498, 31] on div "le ches Actions" at bounding box center [480, 25] width 731 height 18
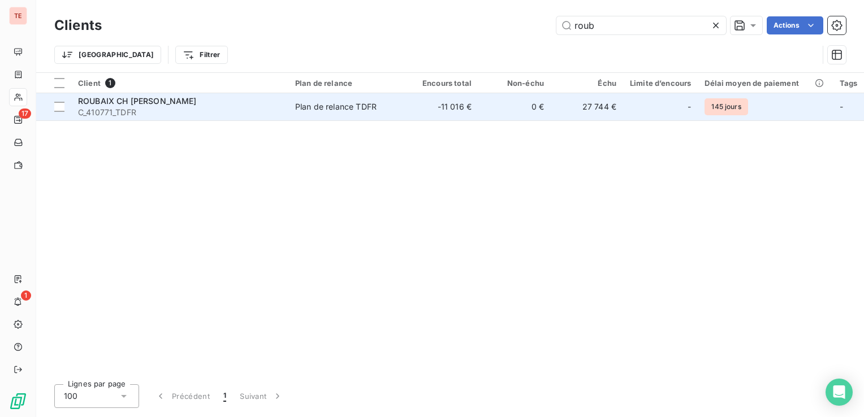
type input "roub"
click at [292, 101] on td "Plan de relance TDFR" at bounding box center [347, 106] width 118 height 27
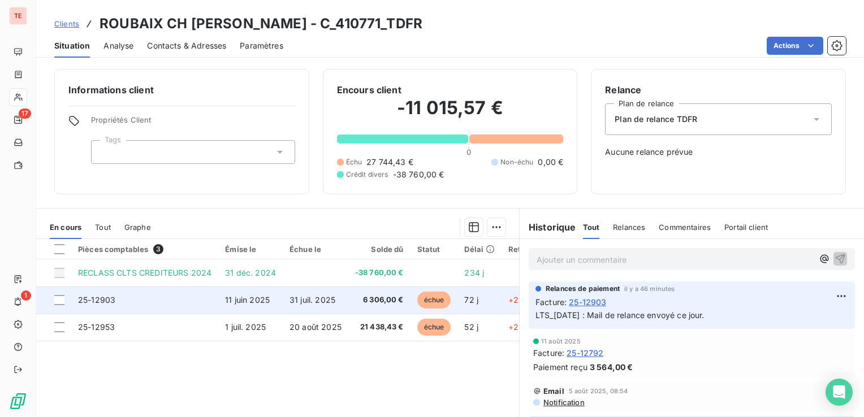
click at [245, 303] on td "11 juin 2025" at bounding box center [250, 300] width 64 height 27
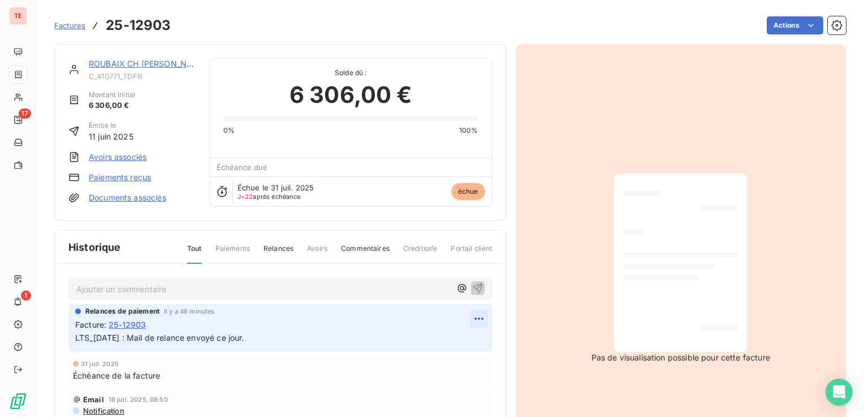
click at [470, 316] on html "TE 17 1 Factures 25-12903 Actions ROUBAIX CH [PERSON_NAME] C_410771_TDFR Montan…" at bounding box center [432, 208] width 864 height 417
click at [439, 341] on div "Editer" at bounding box center [447, 343] width 63 height 18
click at [75, 339] on span "LTS_[DATE] : Mail de relance envoyé ce jour." at bounding box center [159, 338] width 169 height 10
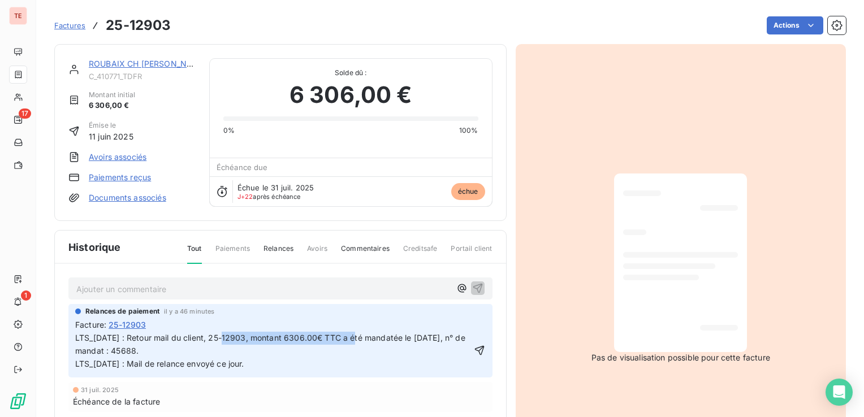
drag, startPoint x: 355, startPoint y: 337, endPoint x: 222, endPoint y: 335, distance: 133.5
click at [222, 335] on span "LTS_[DATE] : Retour mail du client, 25-12903, montant 6306.00€ TTC a été mandat…" at bounding box center [271, 351] width 393 height 36
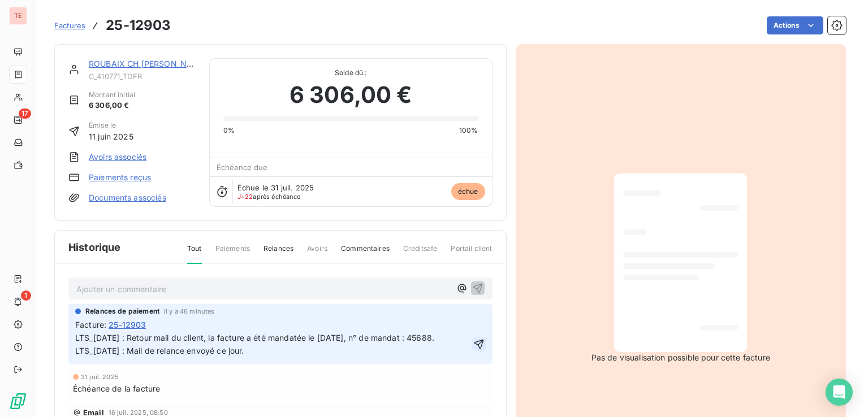
click at [479, 339] on icon "button" at bounding box center [479, 344] width 10 height 10
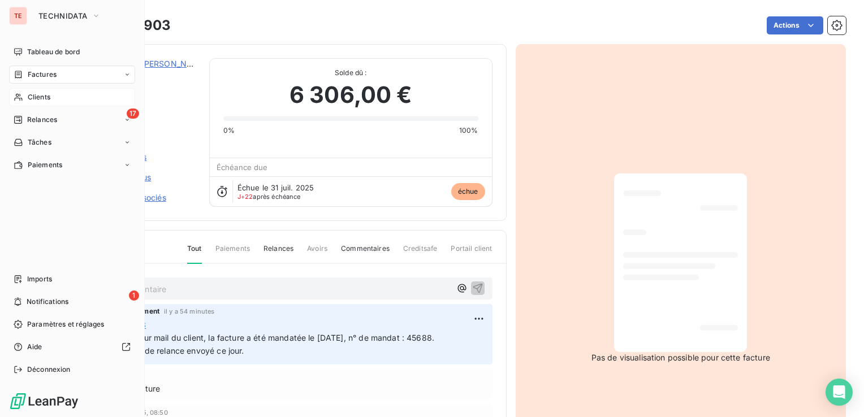
click at [16, 94] on icon at bounding box center [18, 97] width 8 height 7
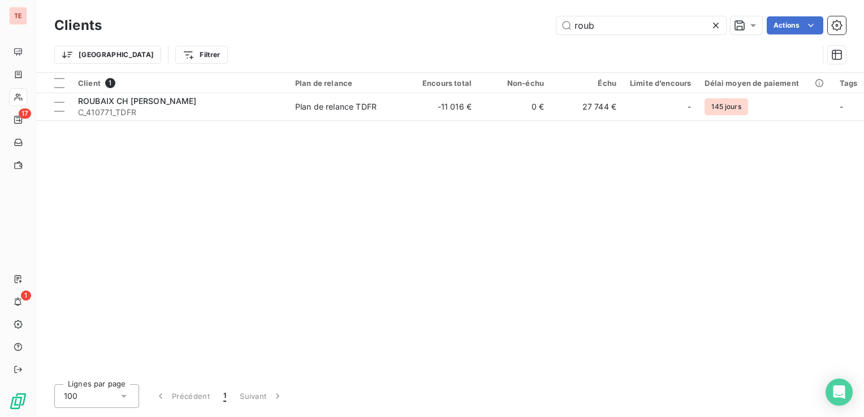
drag, startPoint x: 591, startPoint y: 21, endPoint x: 519, endPoint y: 29, distance: 72.3
click at [519, 29] on div "roub Actions" at bounding box center [480, 25] width 731 height 18
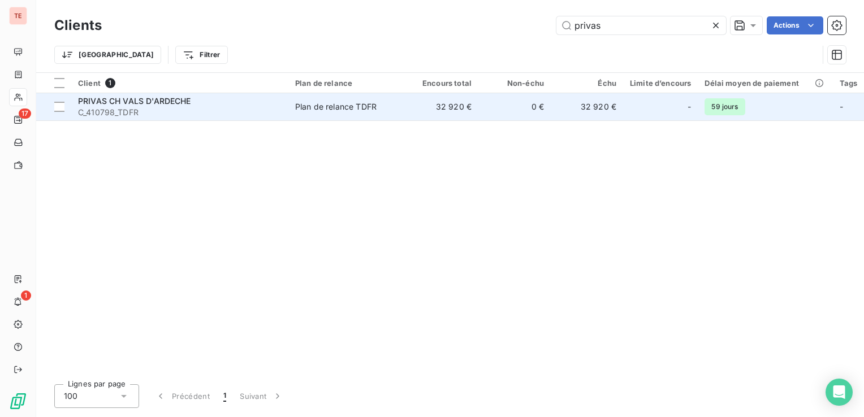
type input "privas"
click at [172, 109] on span "C_410798_TDFR" at bounding box center [180, 112] width 204 height 11
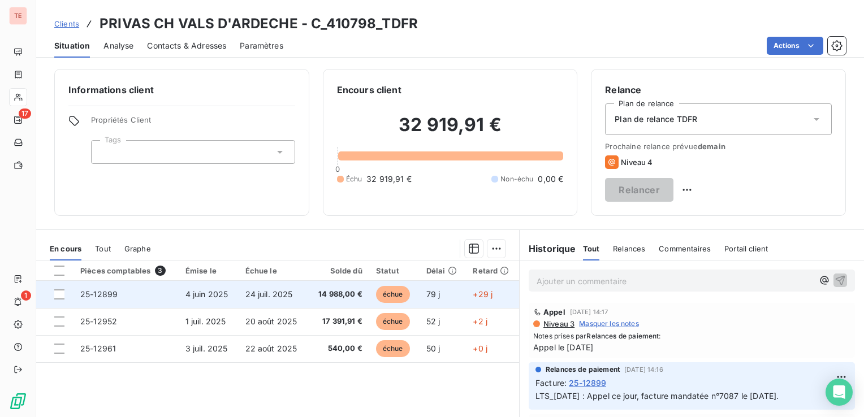
click at [195, 299] on span "4 juin 2025" at bounding box center [207, 295] width 43 height 10
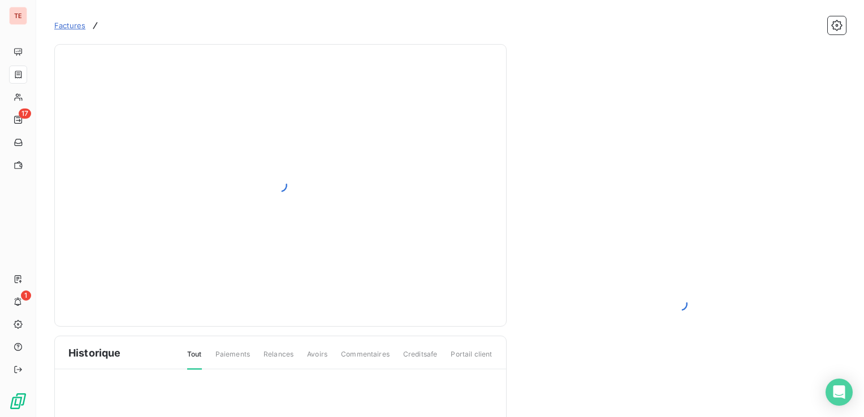
click at [146, 294] on div at bounding box center [280, 185] width 424 height 255
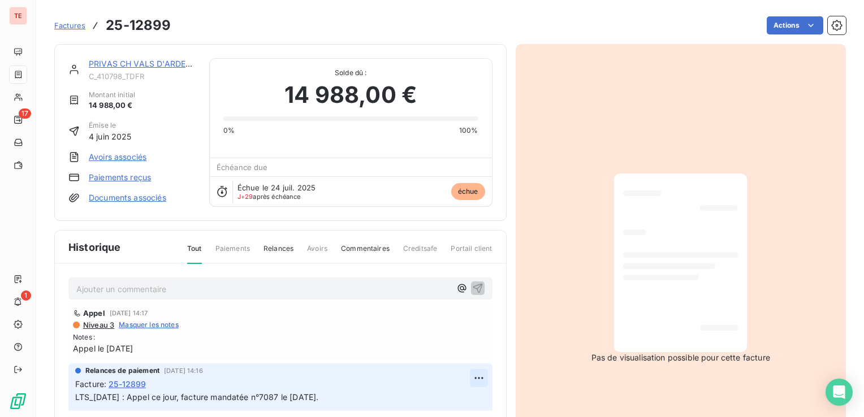
click at [463, 374] on html "TE 17 1 Factures 25-12899 Actions PRIVAS CH VALS D'ARDECHE C_410798_TDFR Montan…" at bounding box center [432, 208] width 864 height 417
click at [440, 333] on div "Editer" at bounding box center [438, 332] width 63 height 18
click at [75, 398] on div "Relances de paiement [DATE] 14:16 Facture : [PHONE_NUMBER]_[DATE] : Appel ce jo…" at bounding box center [280, 388] width 424 height 48
click at [74, 395] on div "Relances de paiement [DATE] 14:16 Facture : [PHONE_NUMBER]_[DATE] : Appel ce jo…" at bounding box center [280, 388] width 424 height 48
click at [75, 397] on span "LTS_[DATE] : Appel ce jour, facture mandatée n°7087 le [DATE]." at bounding box center [196, 398] width 243 height 10
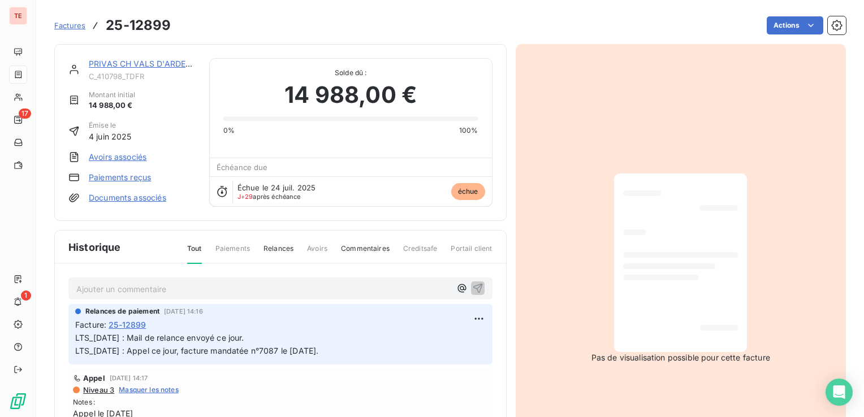
click at [251, 309] on div "Relances de paiement [DATE] 14:16" at bounding box center [280, 312] width 411 height 10
click at [123, 64] on link "PRIVAS CH VALS D'ARDECHE" at bounding box center [145, 64] width 113 height 10
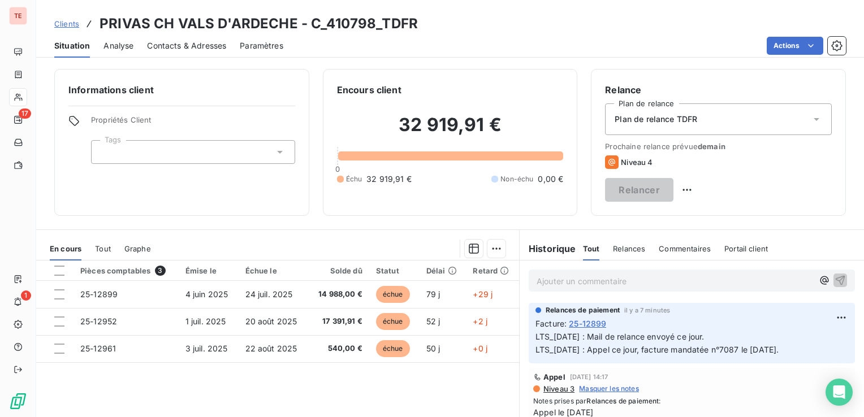
click at [213, 51] on div "Contacts & Adresses" at bounding box center [186, 46] width 79 height 24
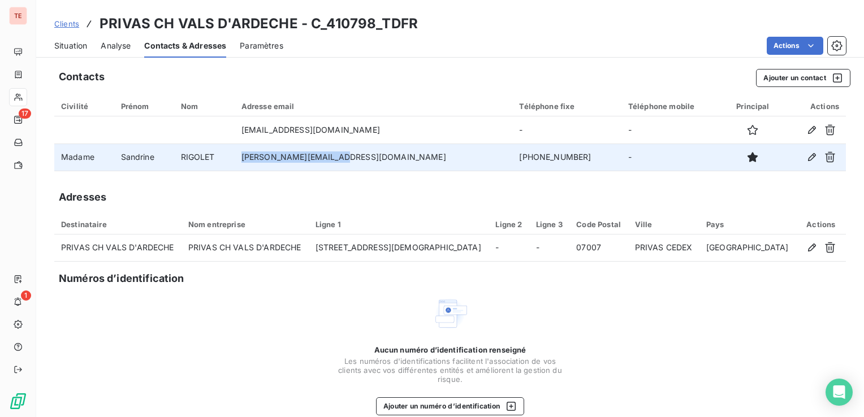
drag, startPoint x: 374, startPoint y: 153, endPoint x: 288, endPoint y: 153, distance: 85.4
click at [288, 153] on td "[PERSON_NAME][EMAIL_ADDRESS][DOMAIN_NAME]" at bounding box center [374, 157] width 278 height 27
copy td "[PERSON_NAME][EMAIL_ADDRESS][DOMAIN_NAME]"
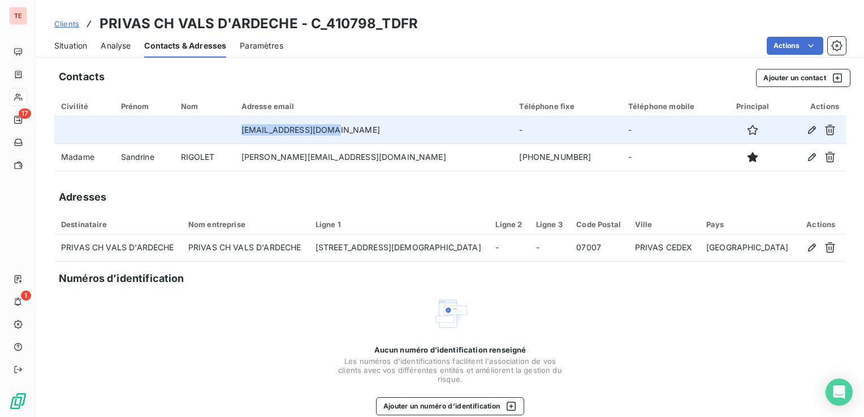
drag, startPoint x: 376, startPoint y: 131, endPoint x: 277, endPoint y: 132, distance: 99.0
click at [278, 132] on tr "[EMAIL_ADDRESS][DOMAIN_NAME] - -" at bounding box center [450, 130] width 792 height 27
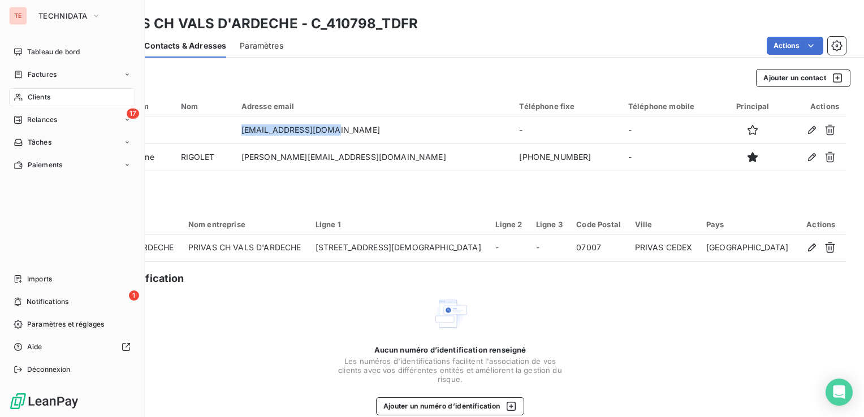
click at [25, 98] on div "Clients" at bounding box center [72, 97] width 126 height 18
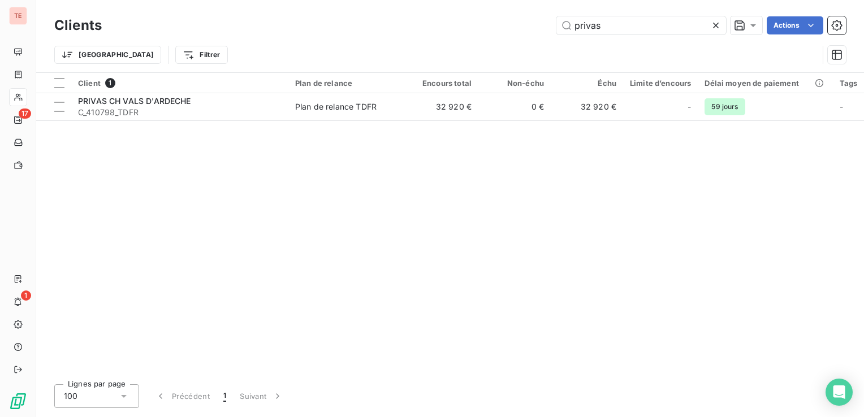
drag, startPoint x: 595, startPoint y: 29, endPoint x: 503, endPoint y: 35, distance: 91.8
click at [509, 35] on div "Clients privas Actions" at bounding box center [450, 26] width 792 height 24
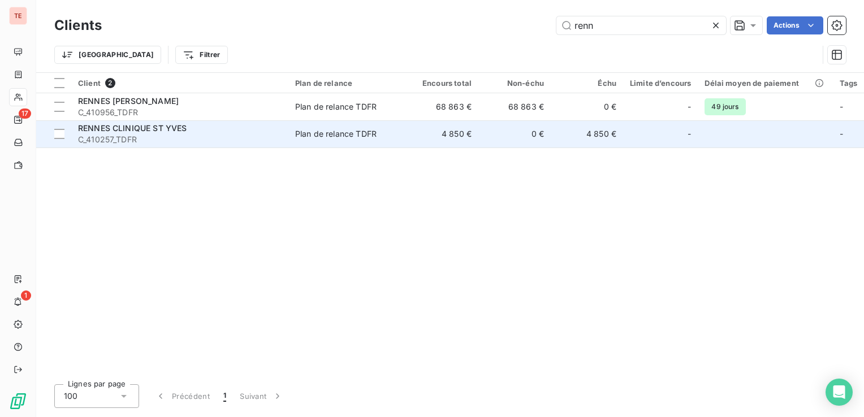
type input "renn"
click at [186, 128] on span "RENNES CLINIQUE ST YVES" at bounding box center [132, 128] width 109 height 10
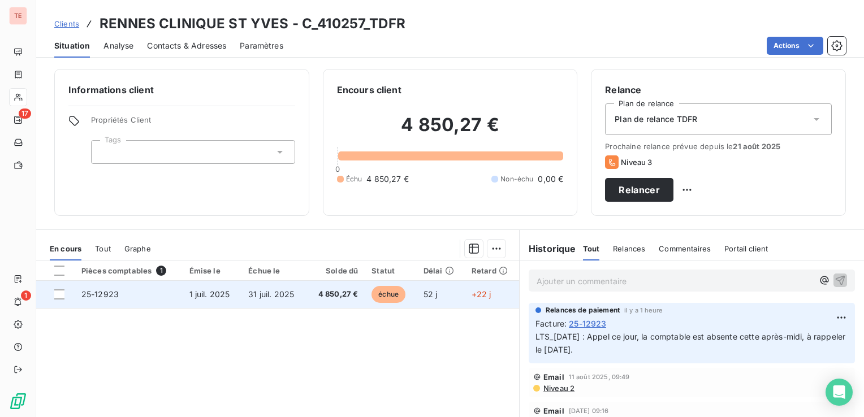
click at [227, 292] on span "1 juil. 2025" at bounding box center [209, 295] width 41 height 10
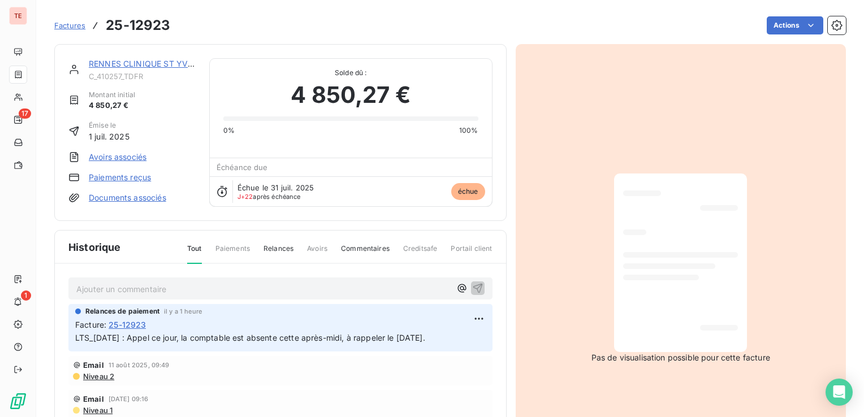
click at [174, 61] on link "RENNES CLINIQUE ST YVES" at bounding box center [143, 64] width 109 height 10
